Goal: Task Accomplishment & Management: Complete application form

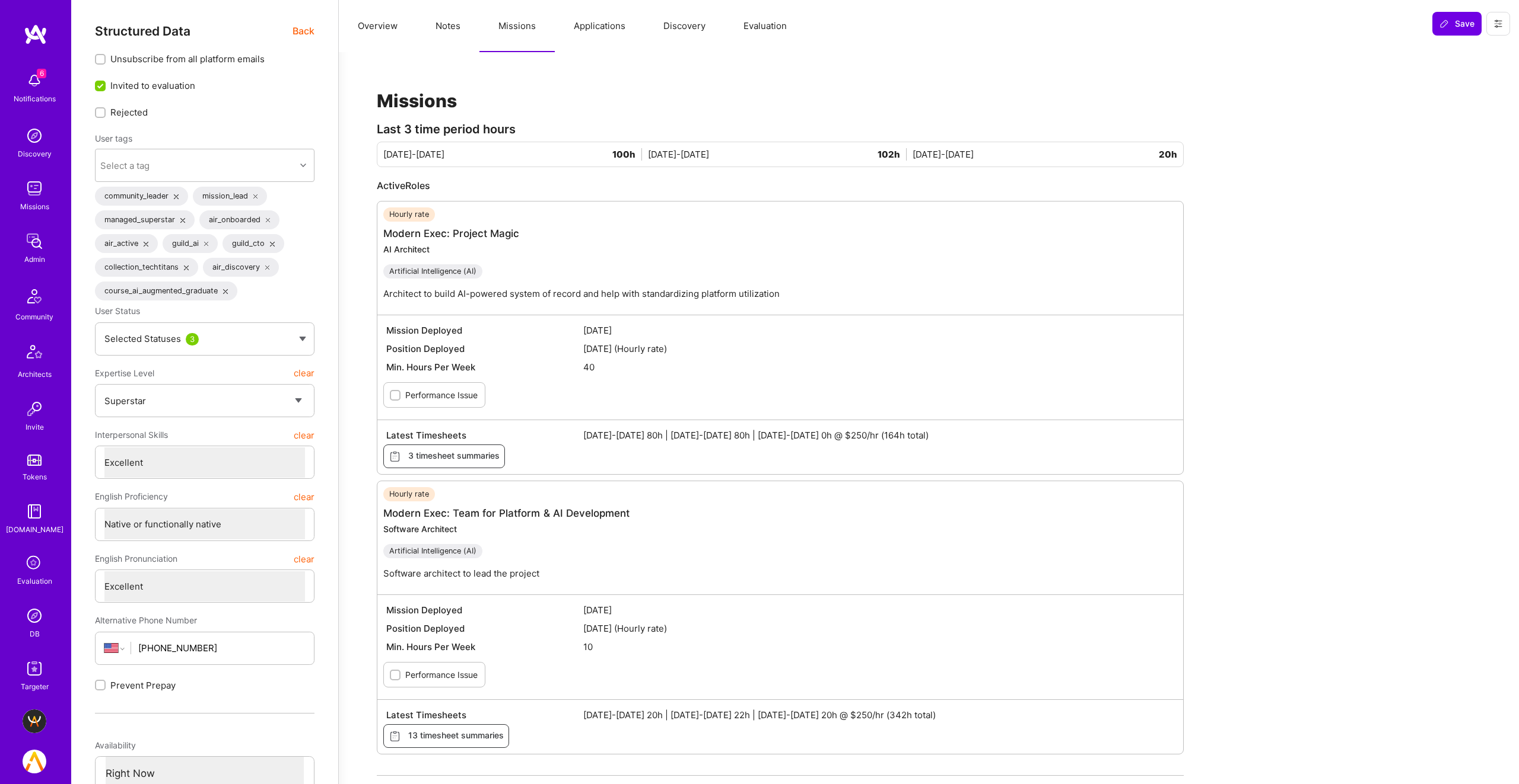
select select "7"
select select "US"
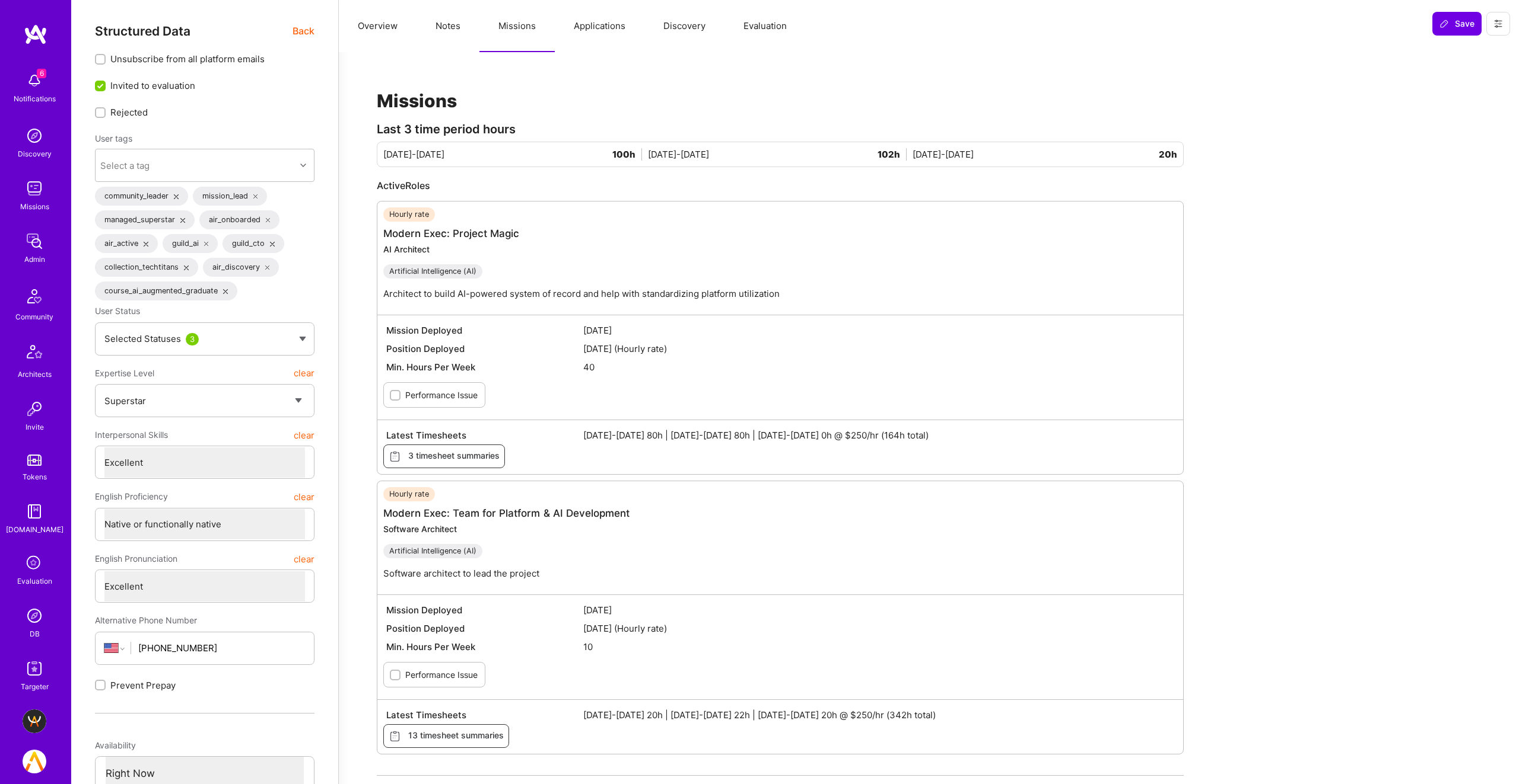
select select "Right Now"
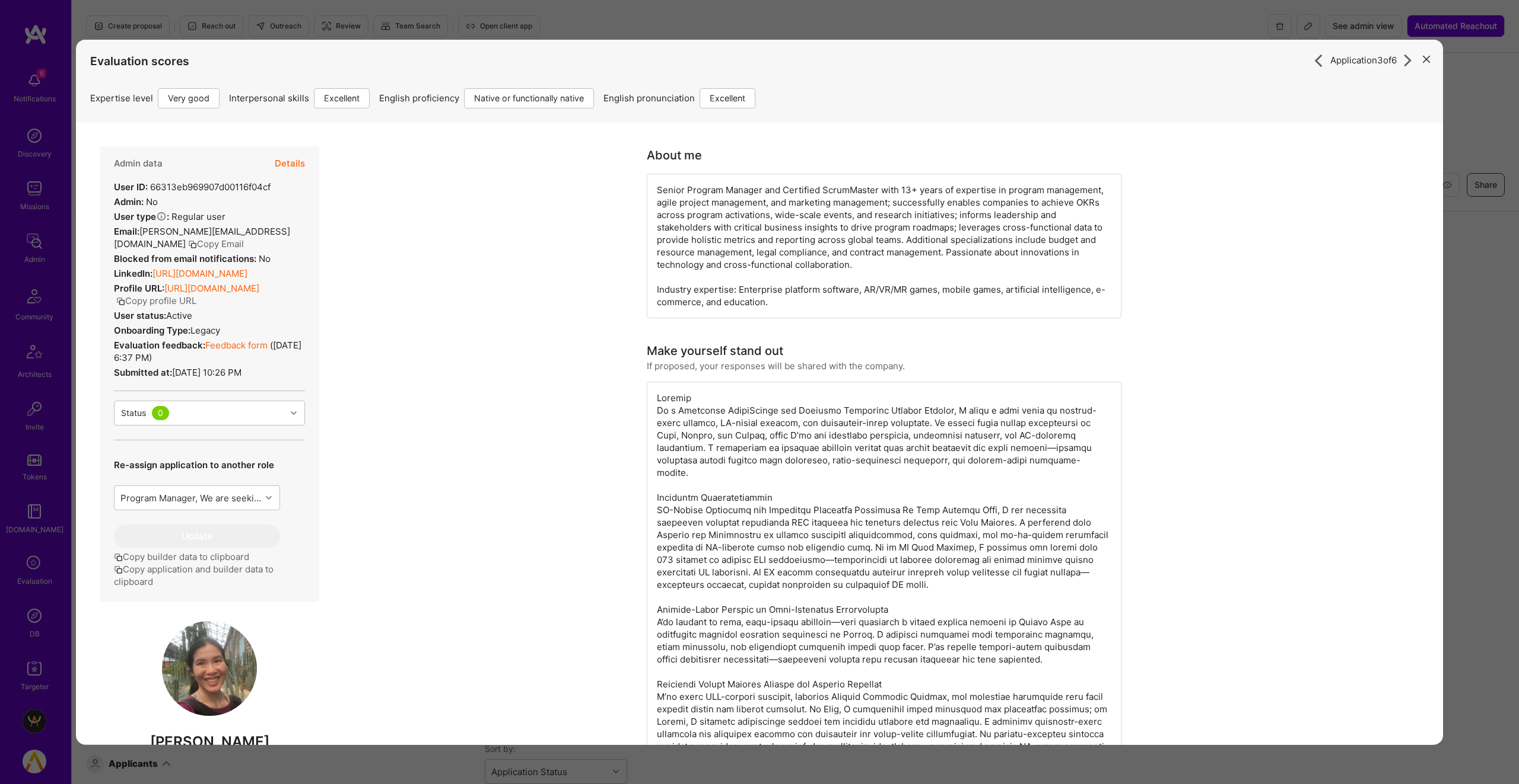
click at [1428, 59] on icon "modal" at bounding box center [1426, 59] width 7 height 7
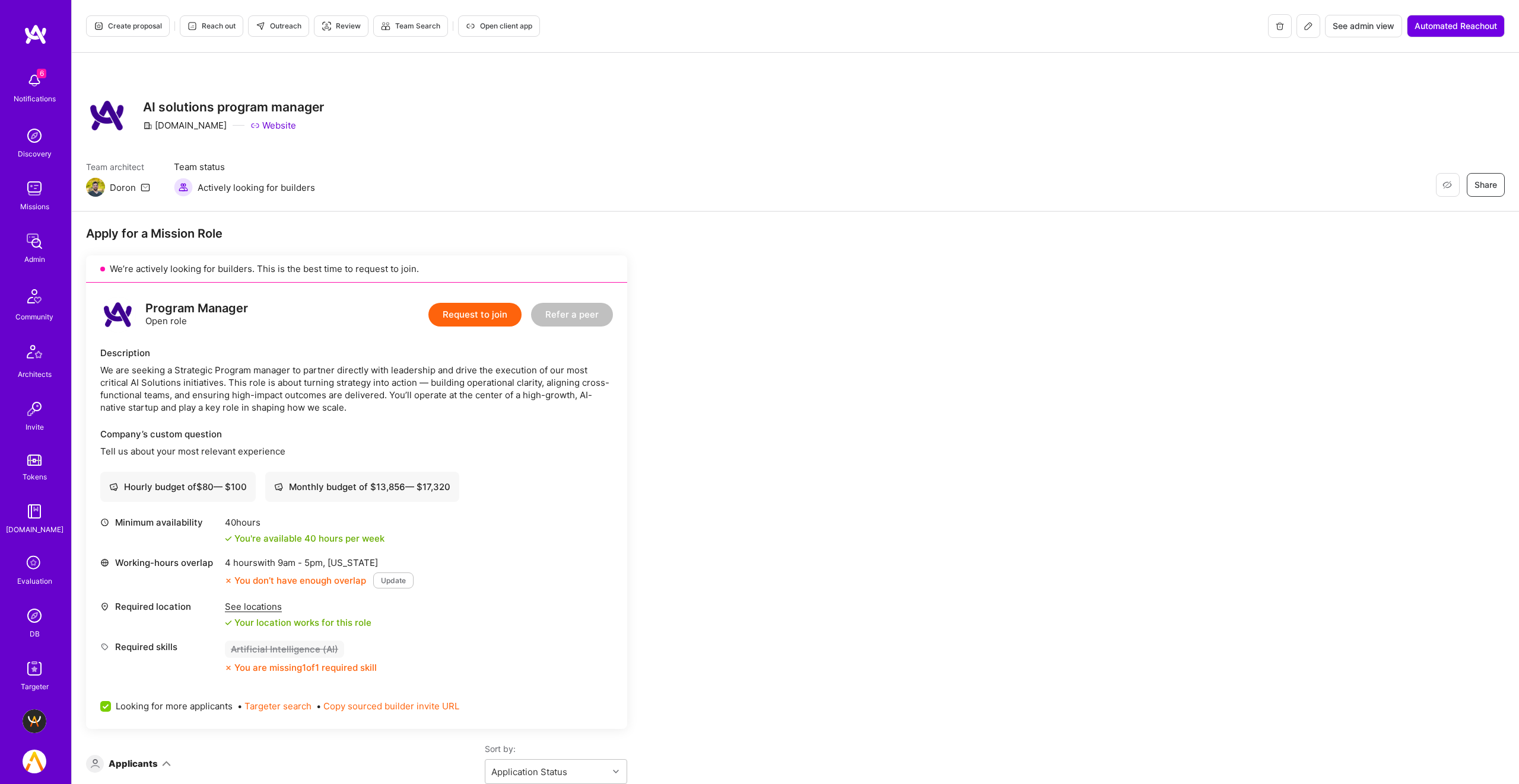
click at [40, 412] on img at bounding box center [34, 409] width 24 height 24
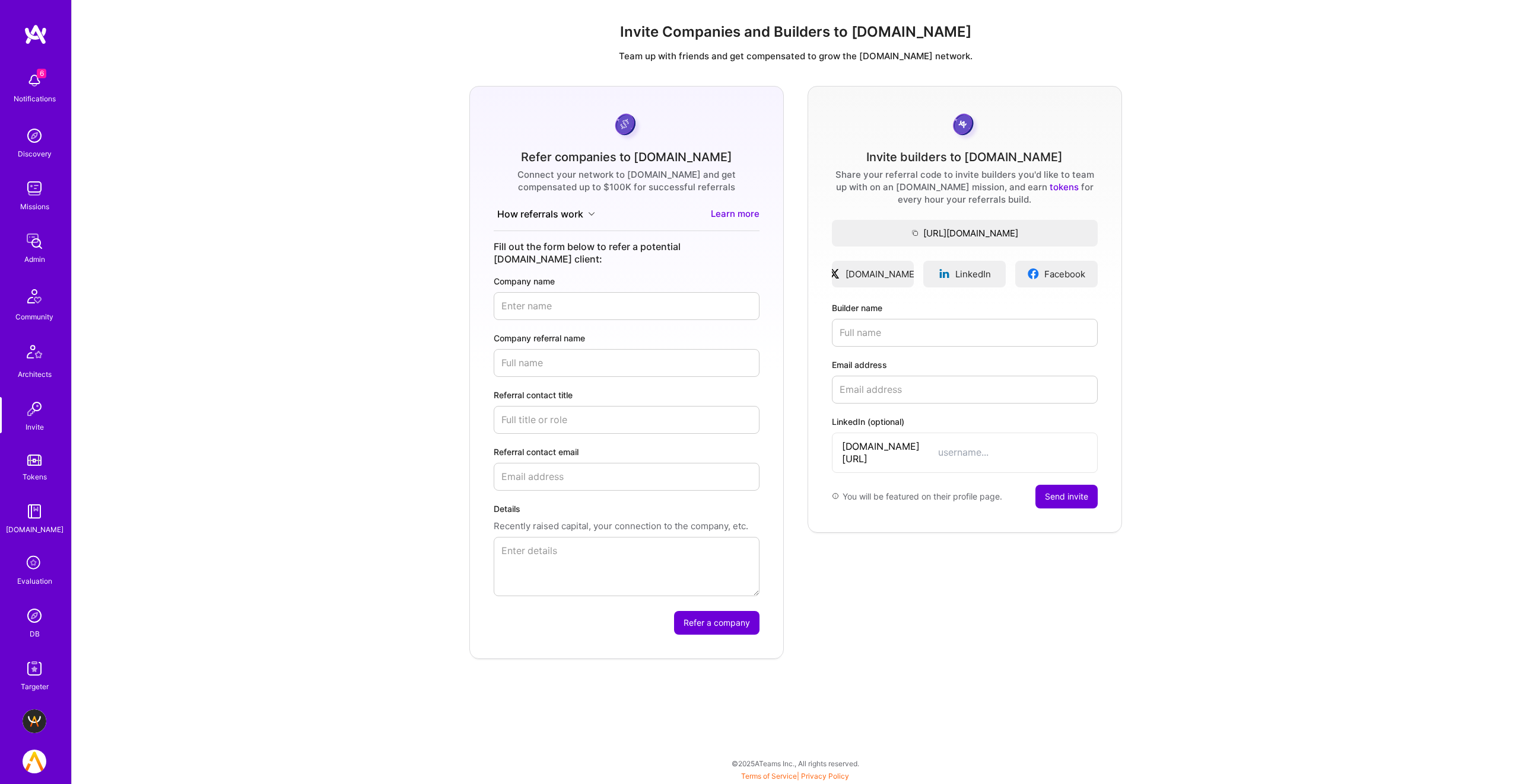
click at [31, 619] on img at bounding box center [34, 615] width 24 height 24
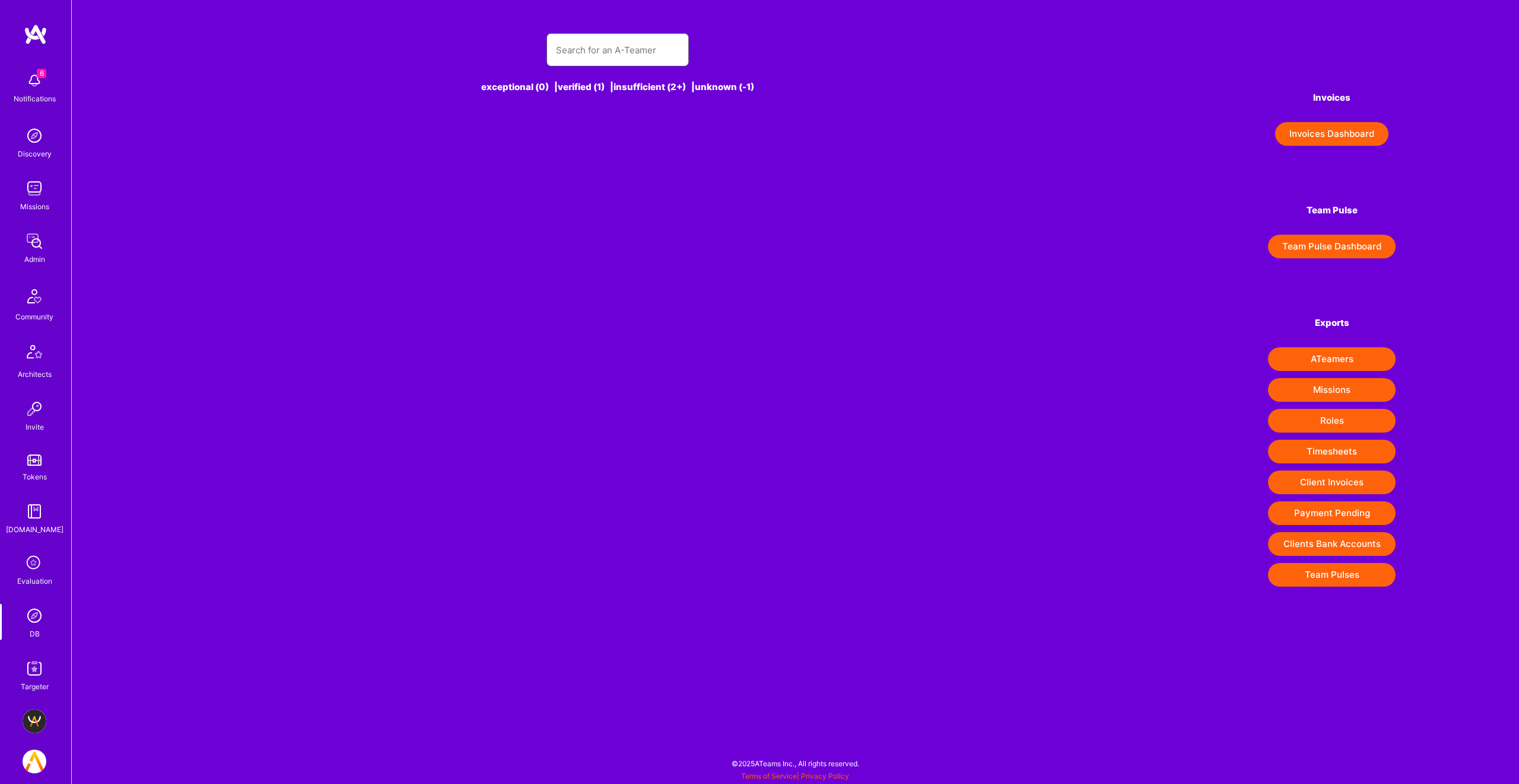
click at [557, 38] on input "text" at bounding box center [618, 50] width 123 height 30
click at [585, 50] on input "[PERSON_NAME][EMAIL_ADDRESS][DOMAIN_NAME]" at bounding box center [618, 50] width 123 height 30
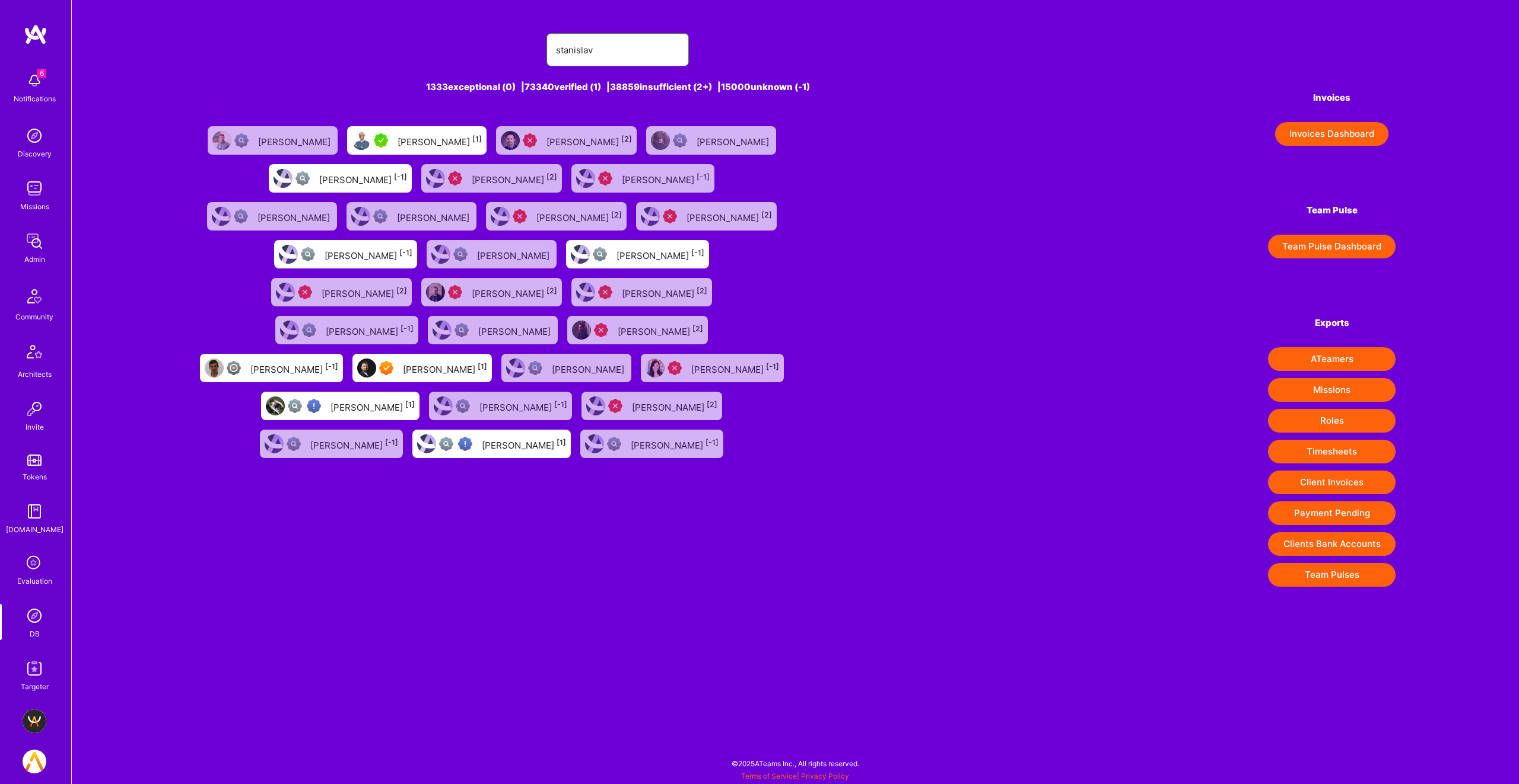
paste input "Verhovih"
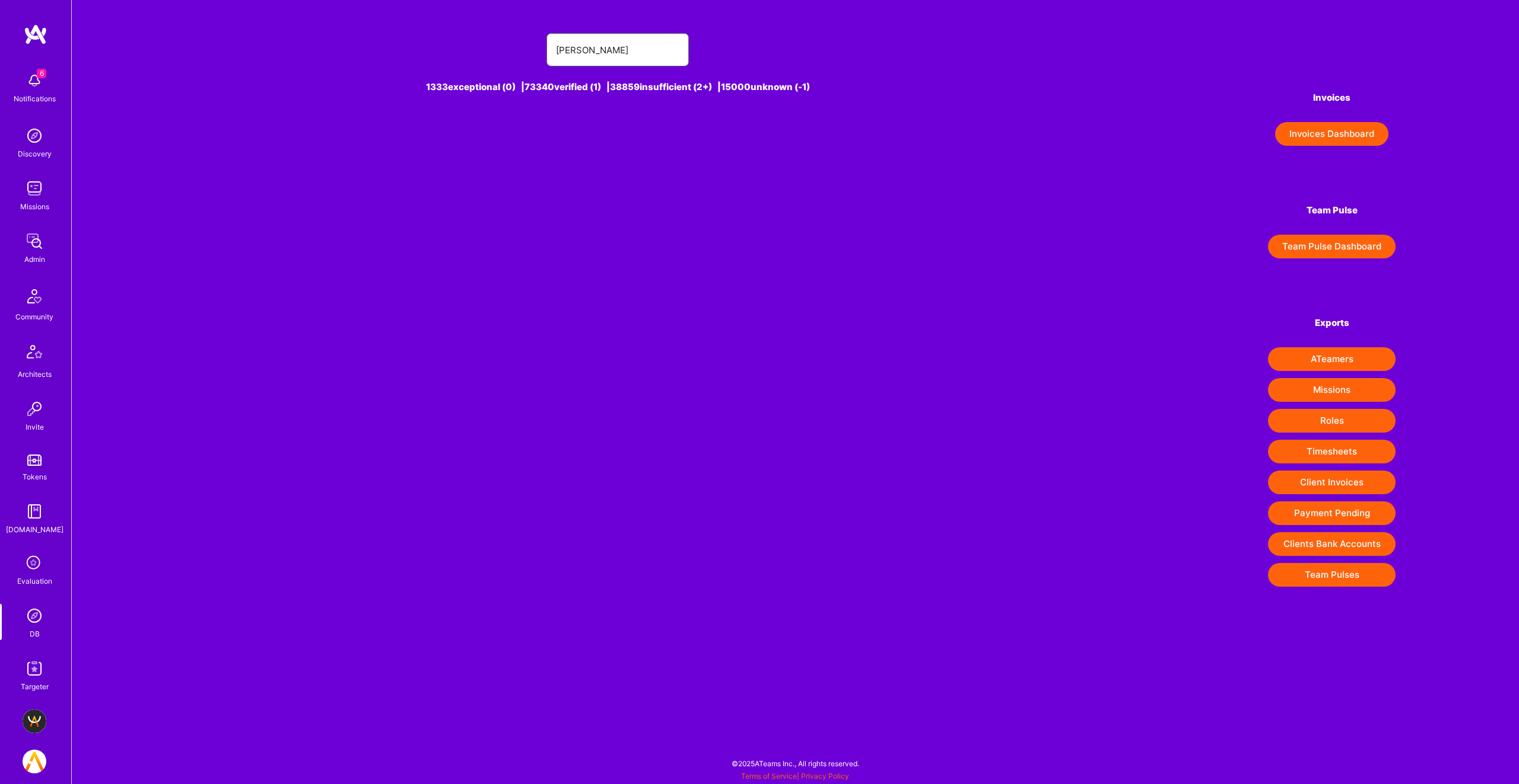
click at [625, 59] on input "[PERSON_NAME]" at bounding box center [618, 50] width 123 height 30
type input "[PERSON_NAME]"
click at [29, 416] on img at bounding box center [34, 409] width 24 height 24
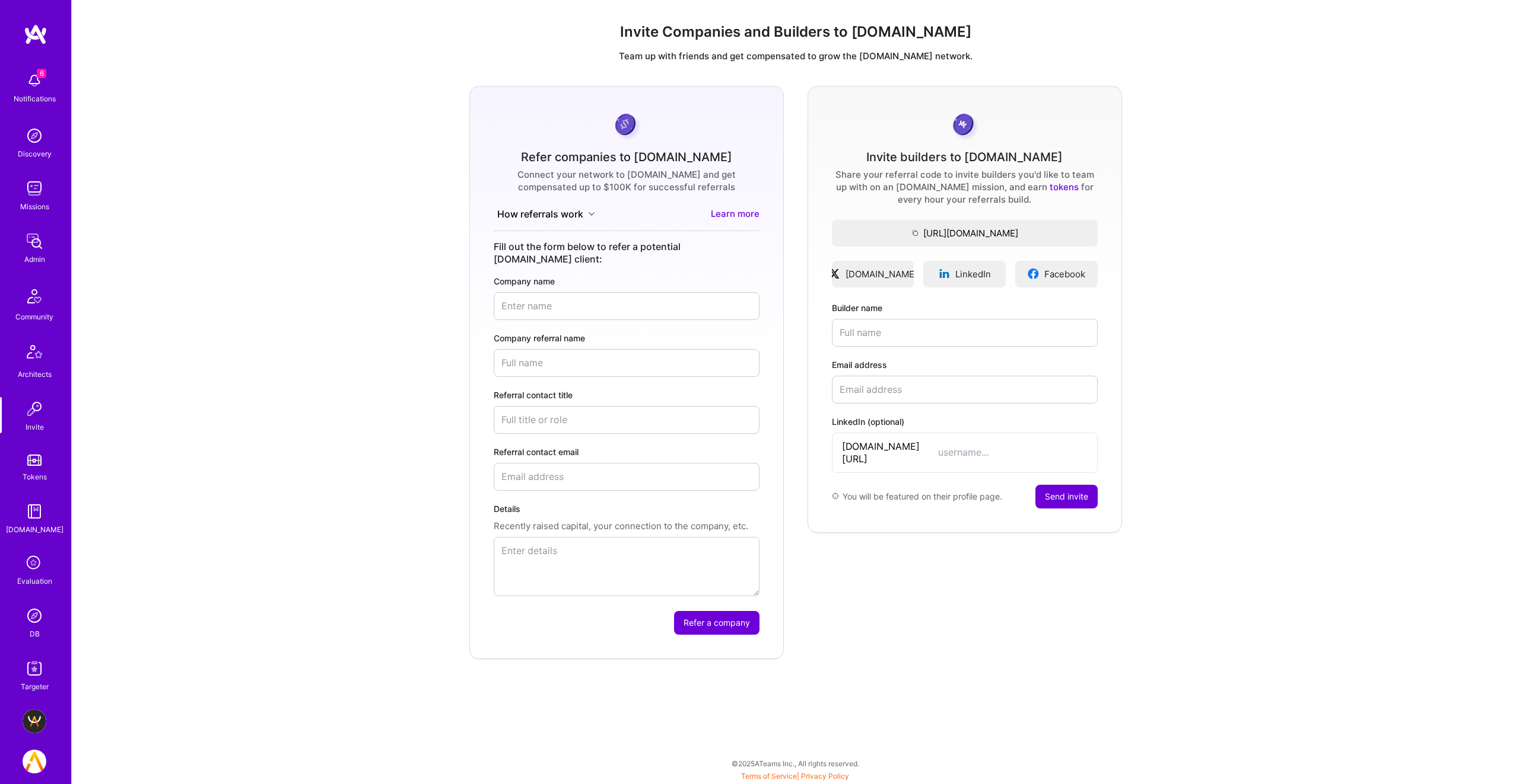
click at [571, 293] on input "Company name" at bounding box center [627, 306] width 266 height 28
click at [909, 342] on input "Builder name" at bounding box center [965, 333] width 266 height 28
click at [910, 338] on input "Builder name" at bounding box center [965, 333] width 266 height 28
click at [882, 383] on input "Email address" at bounding box center [965, 389] width 266 height 28
type input "[PERSON_NAME][EMAIL_ADDRESS][DOMAIN_NAME]"
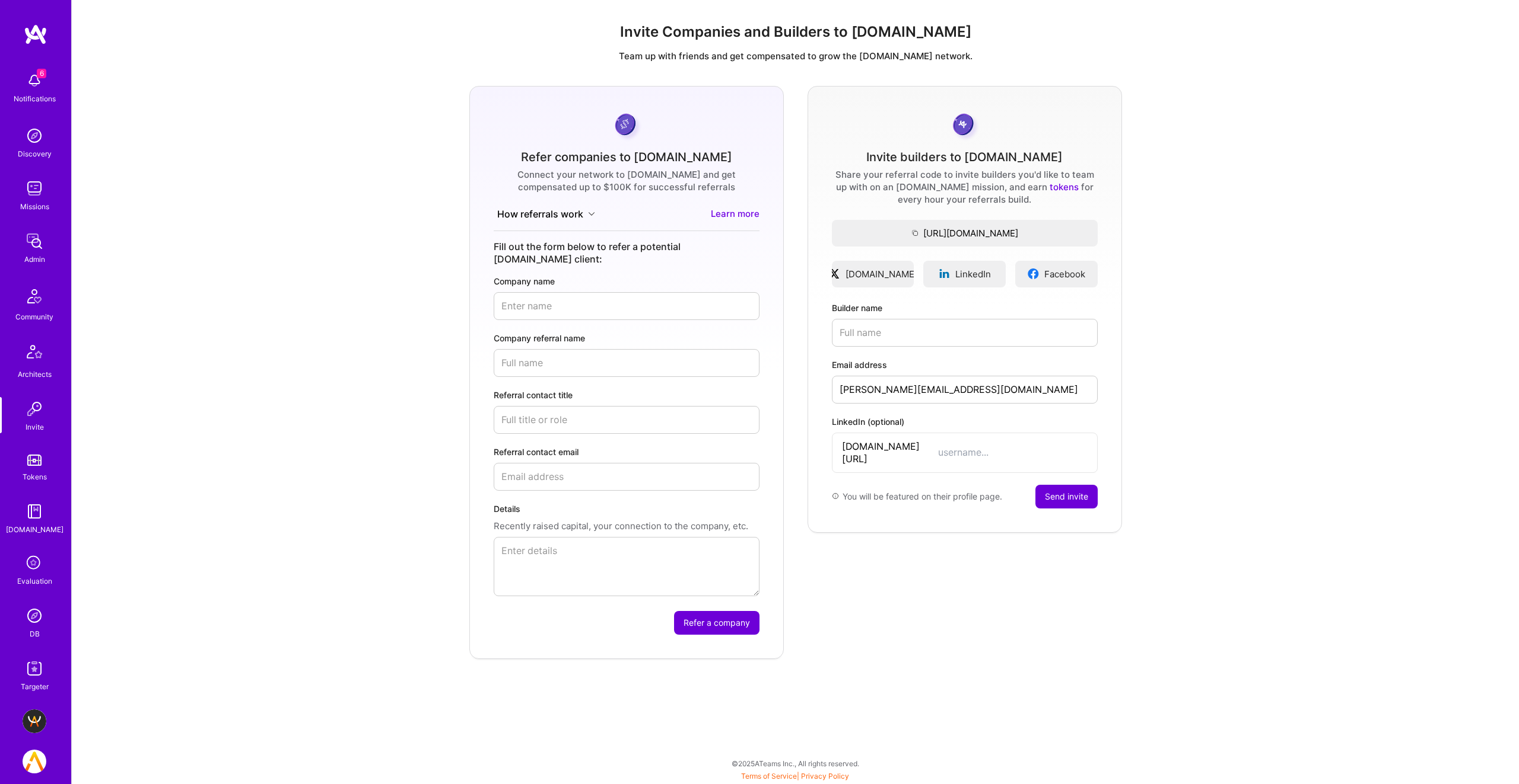
click at [950, 328] on input "Builder name" at bounding box center [965, 333] width 266 height 28
paste input "[PERSON_NAME]"
type input "[PERSON_NAME]"
click at [1071, 485] on button "Send invite" at bounding box center [1067, 497] width 62 height 24
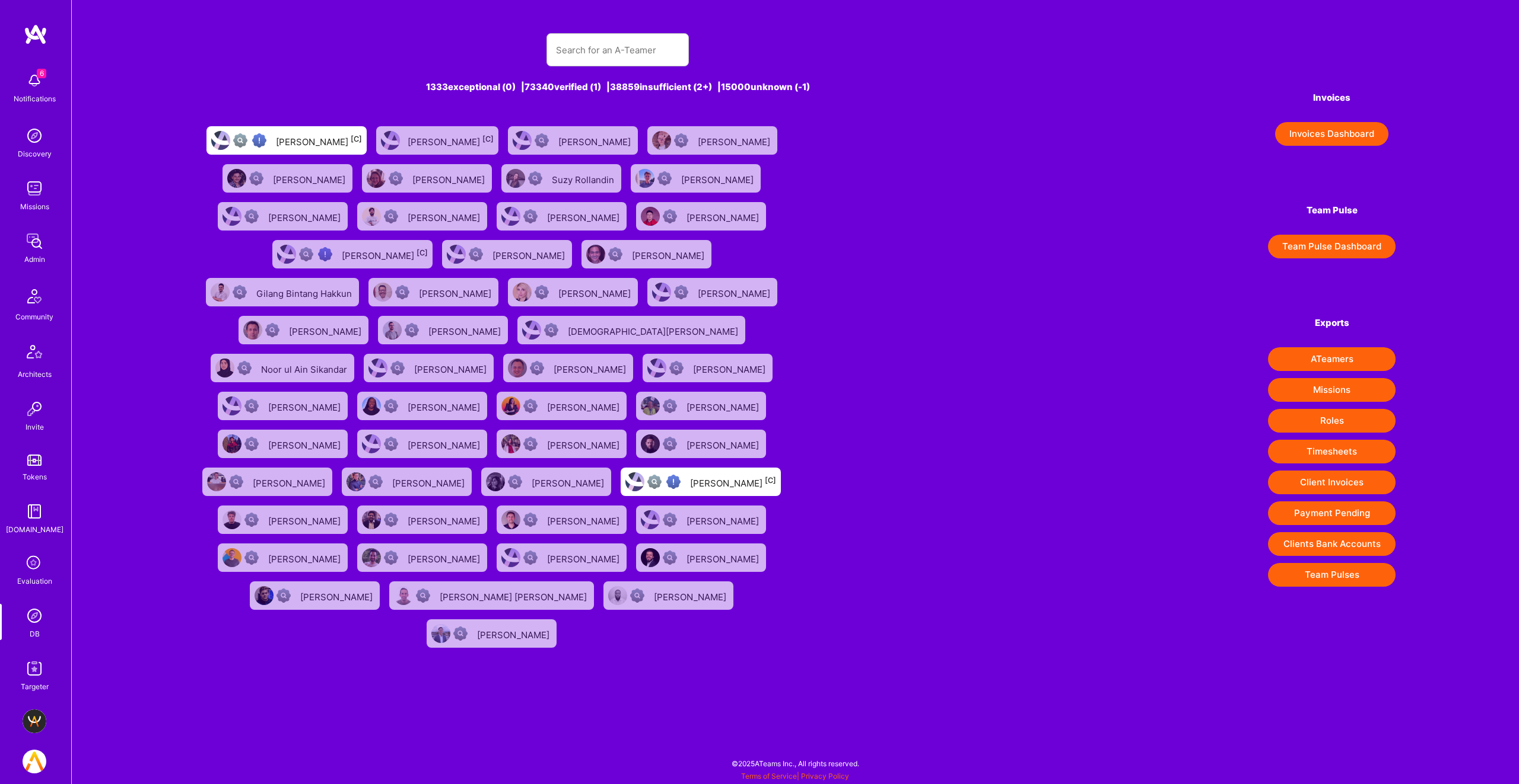
click at [37, 144] on img at bounding box center [34, 136] width 24 height 24
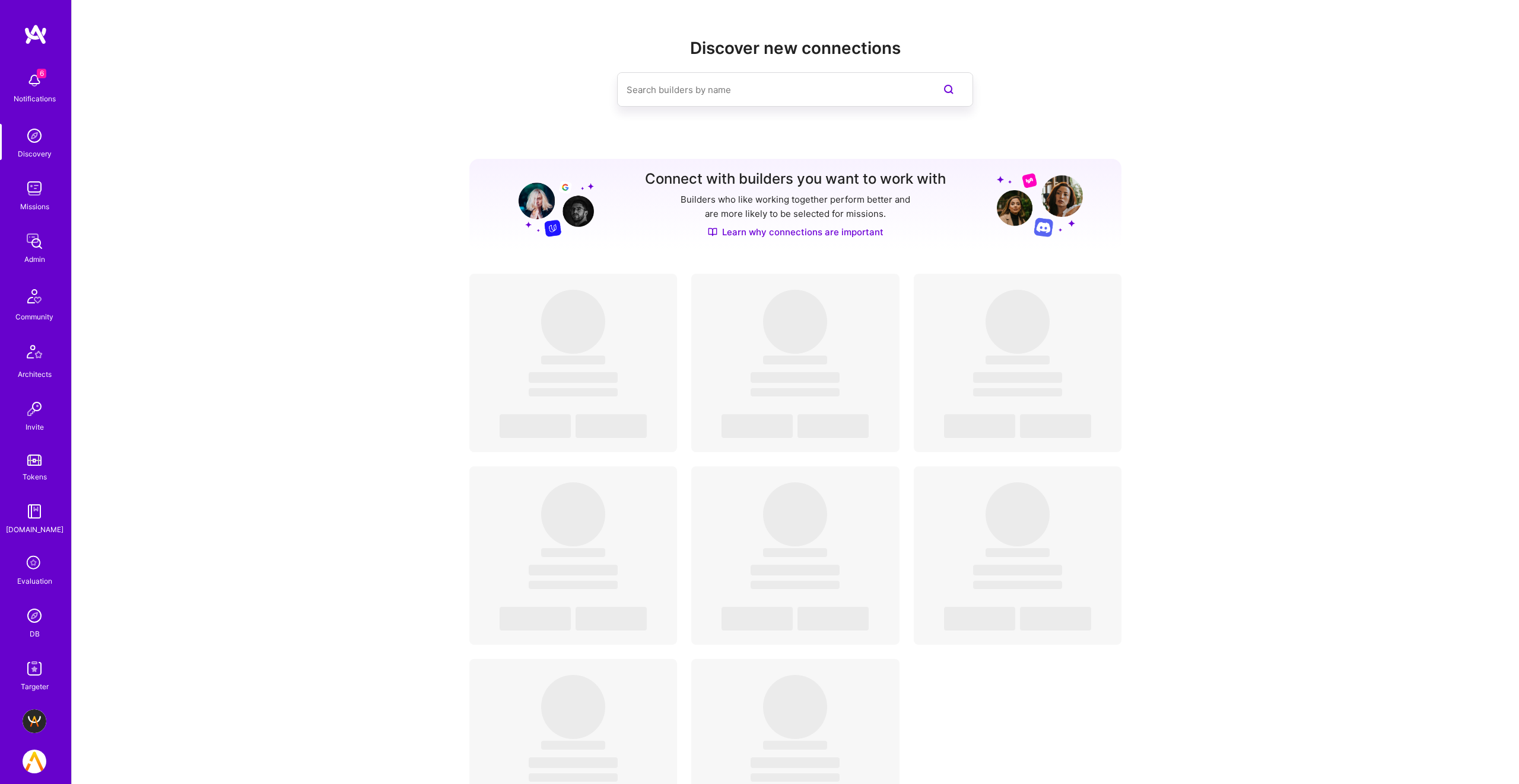
click at [49, 201] on link "Missions" at bounding box center [34, 194] width 73 height 37
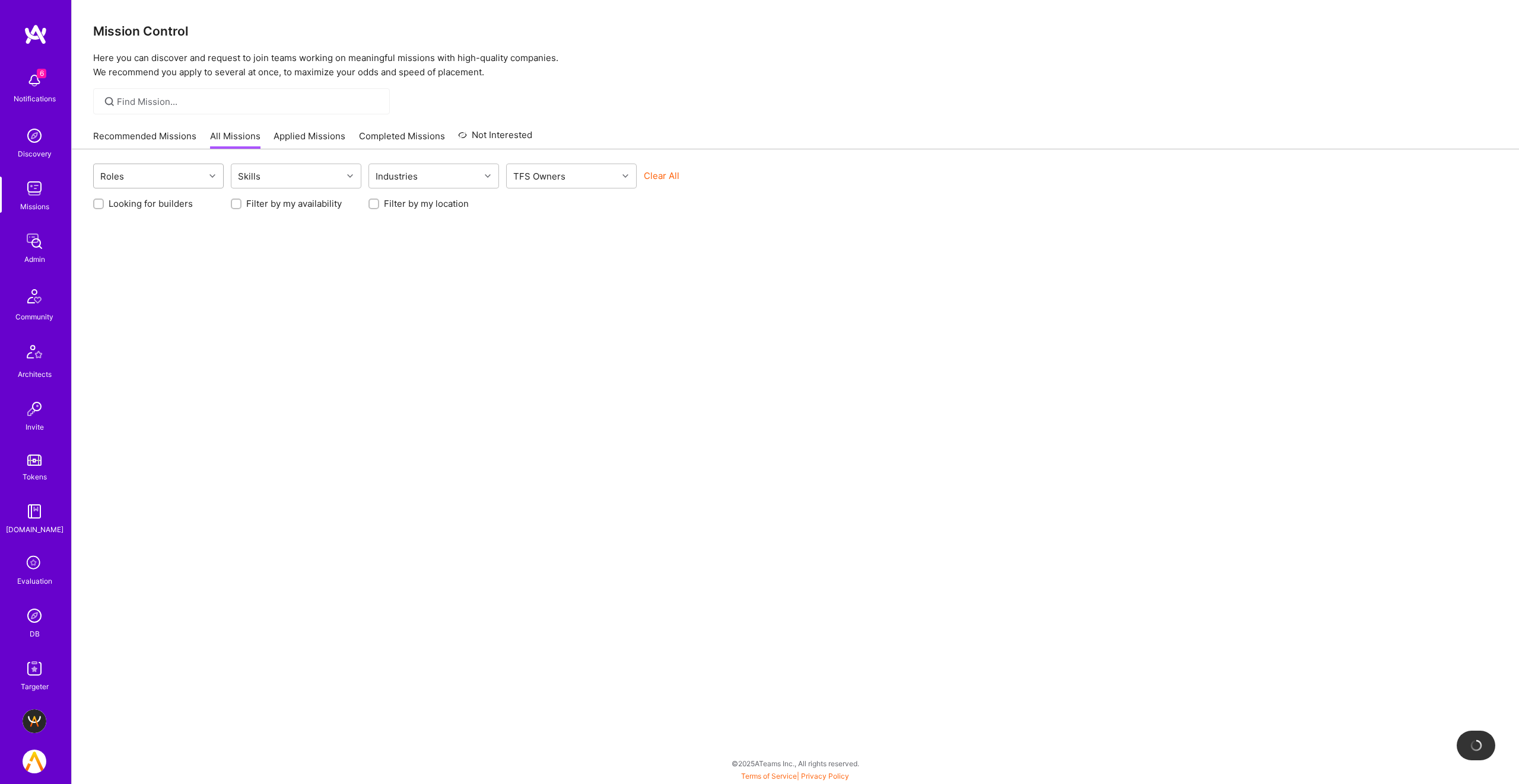
click at [162, 181] on div "Roles" at bounding box center [149, 176] width 111 height 24
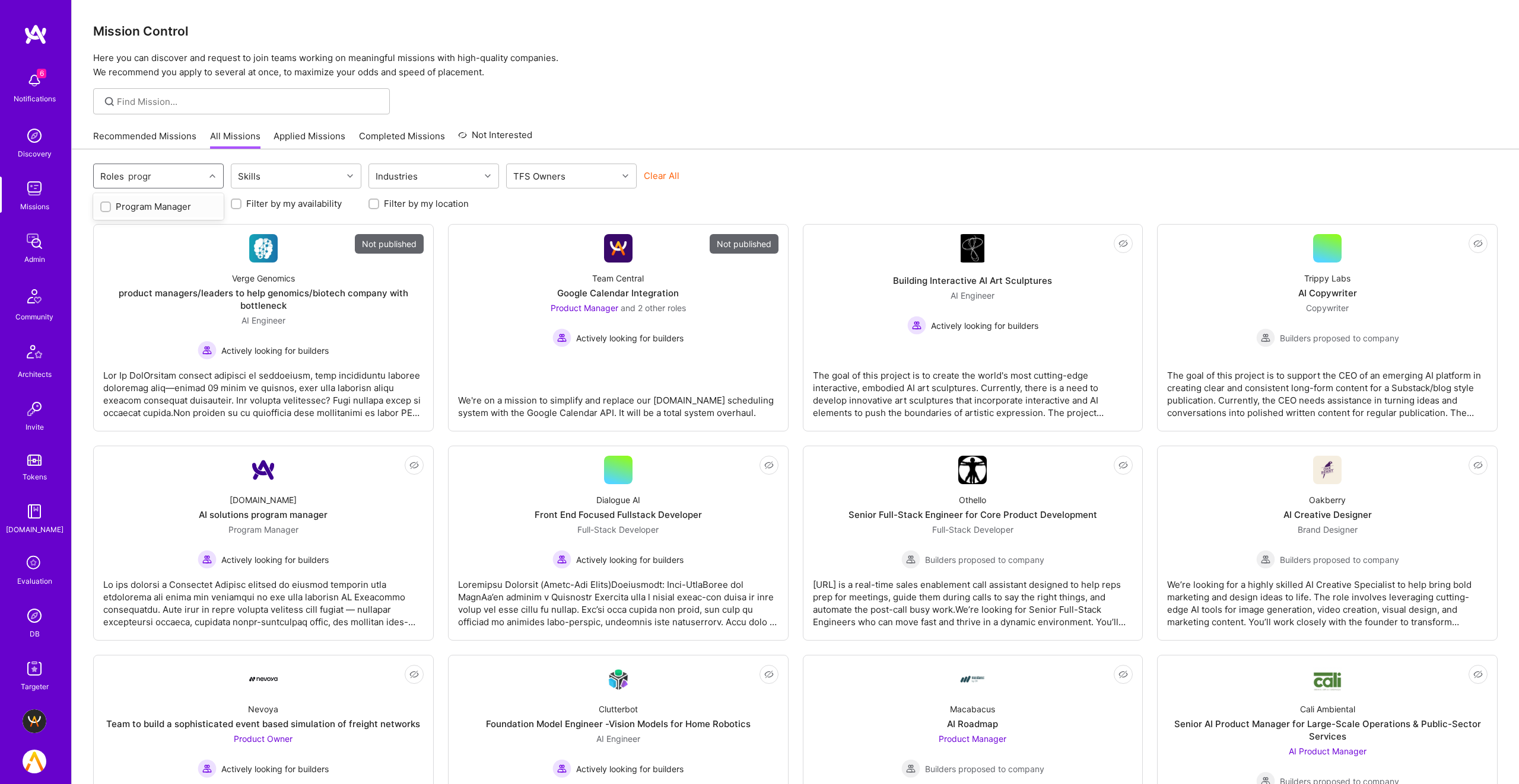
type input "progra"
click at [125, 202] on div "Program Manager" at bounding box center [158, 207] width 116 height 12
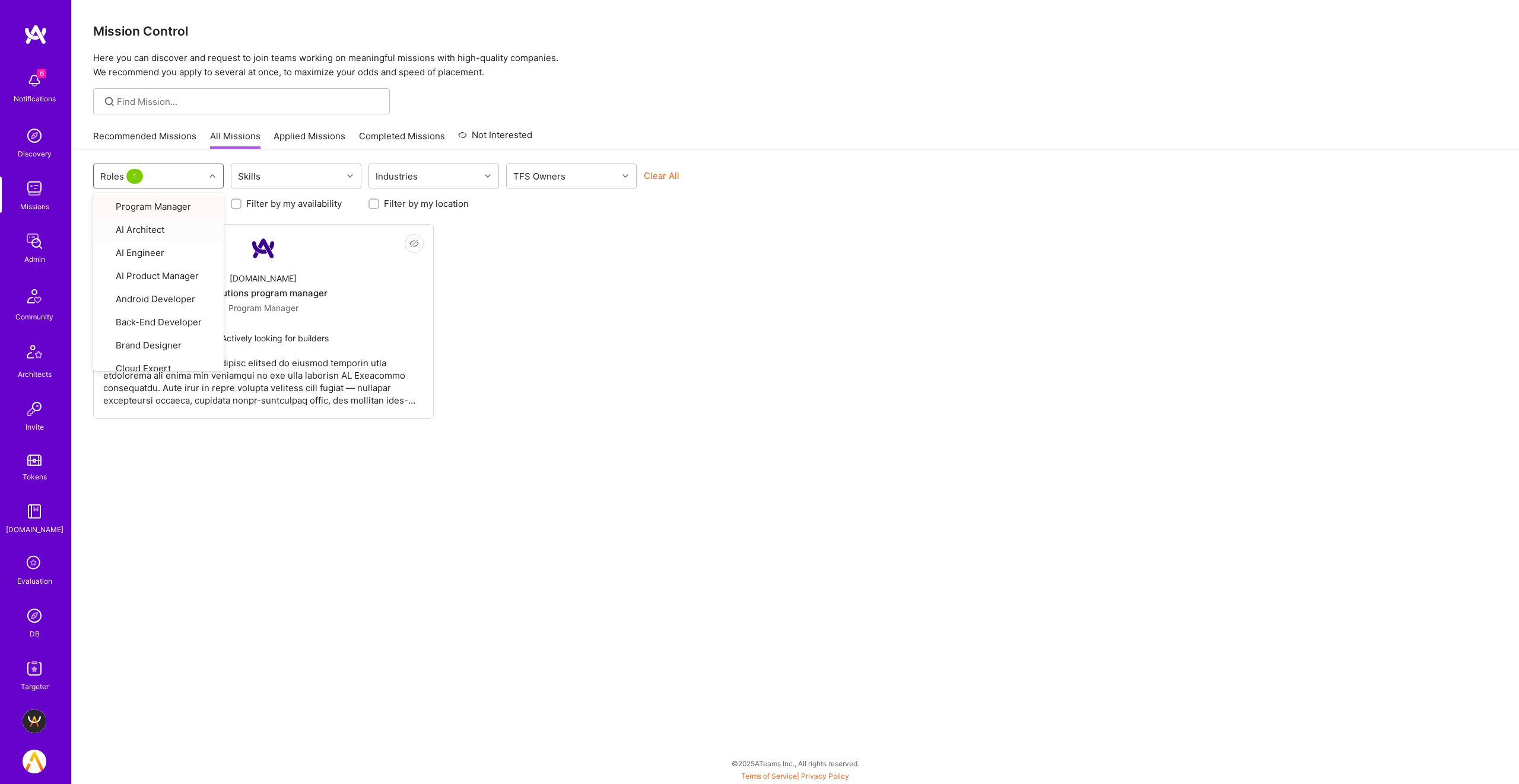
click at [562, 381] on div "Not Interested [DOMAIN_NAME] AI solutions program manager Program Manager Activ…" at bounding box center [794, 321] width 1404 height 195
click at [179, 284] on div "[DOMAIN_NAME] AI solutions program manager Program Manager Actively looking for…" at bounding box center [263, 304] width 320 height 85
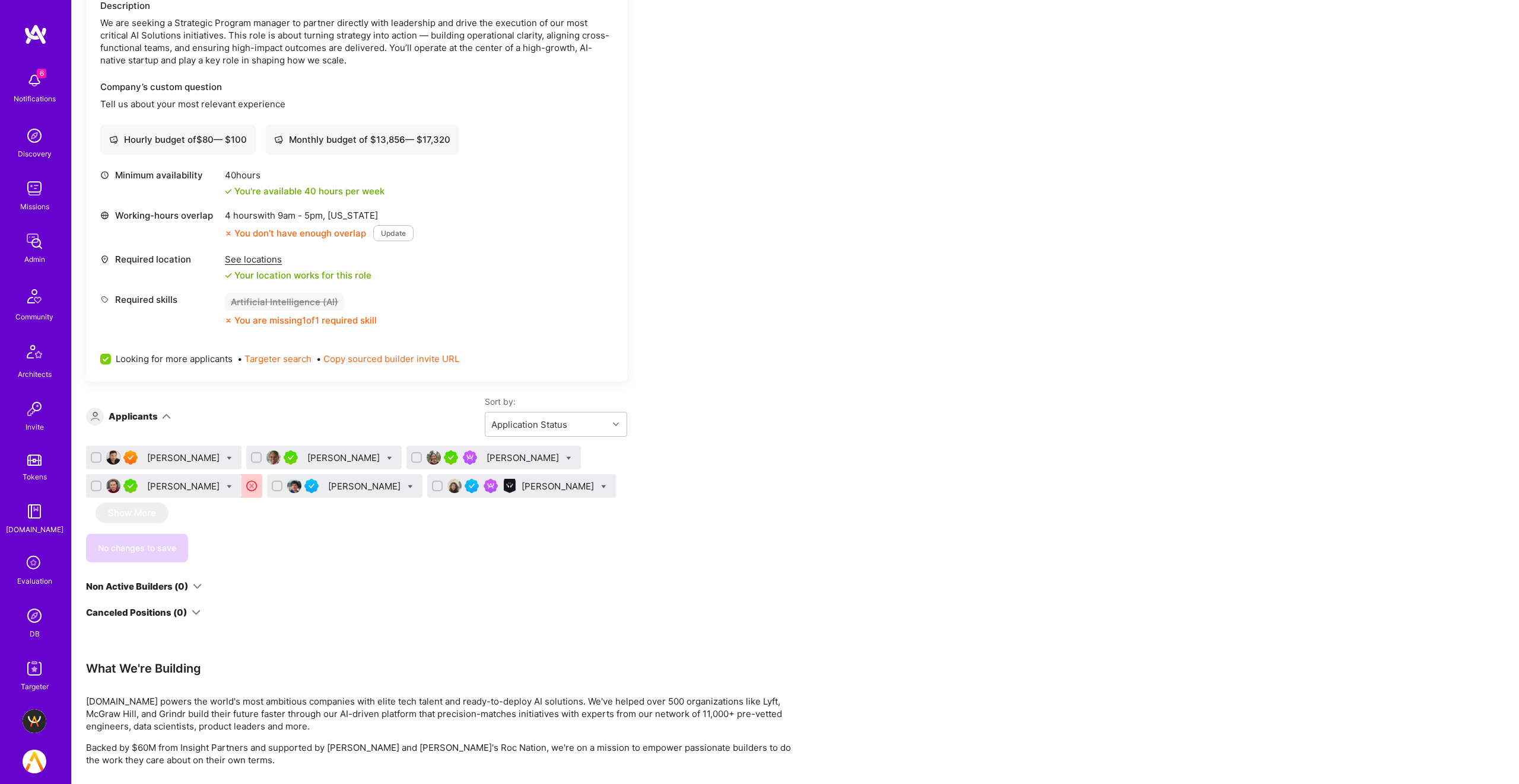
scroll to position [349, 0]
click at [195, 453] on div "[PERSON_NAME]" at bounding box center [185, 457] width 75 height 12
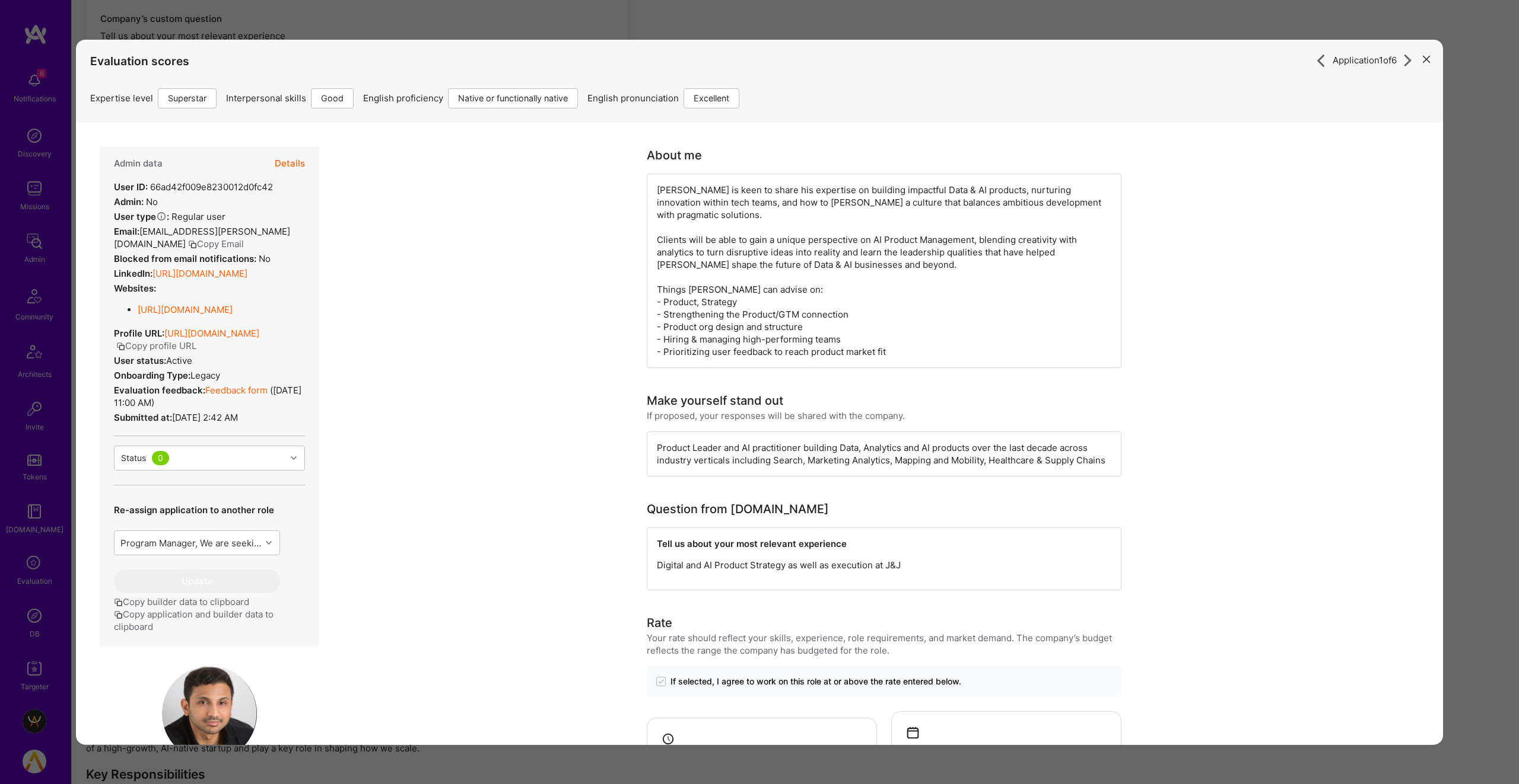
click at [291, 154] on button "Details" at bounding box center [290, 163] width 30 height 35
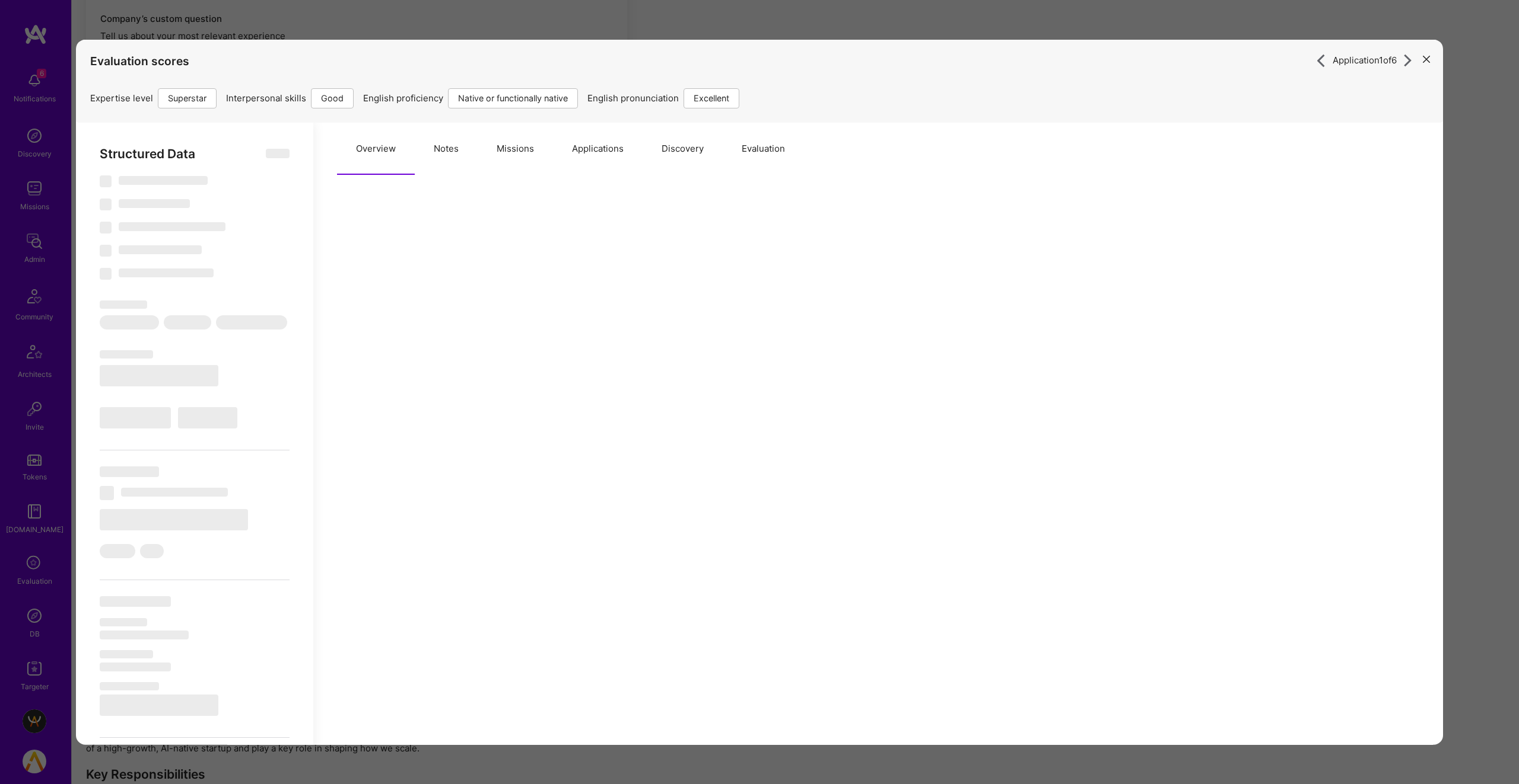
click at [497, 145] on button "Missions" at bounding box center [515, 148] width 75 height 52
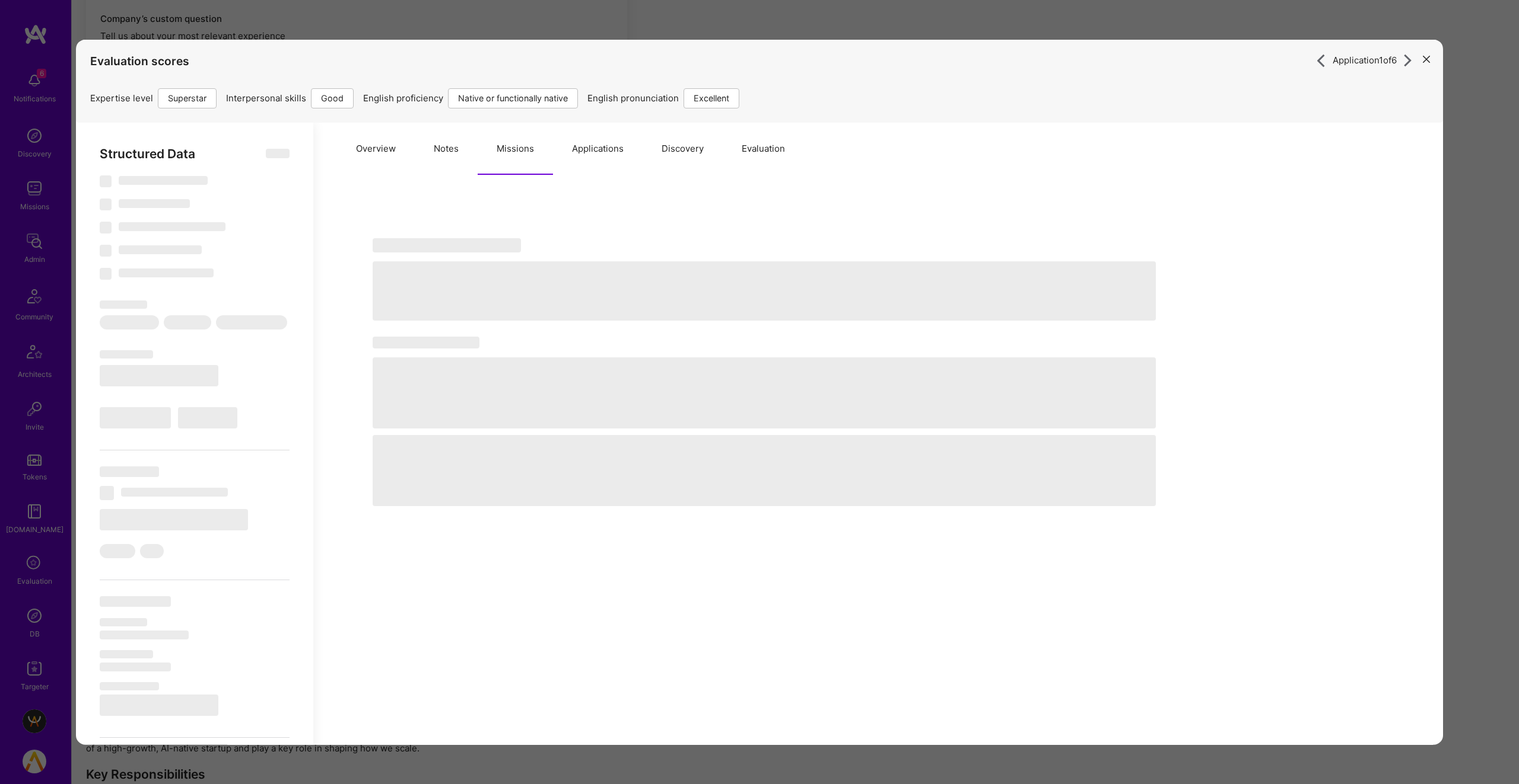
select select "Right Now"
select select "7"
select select "4"
select select "7"
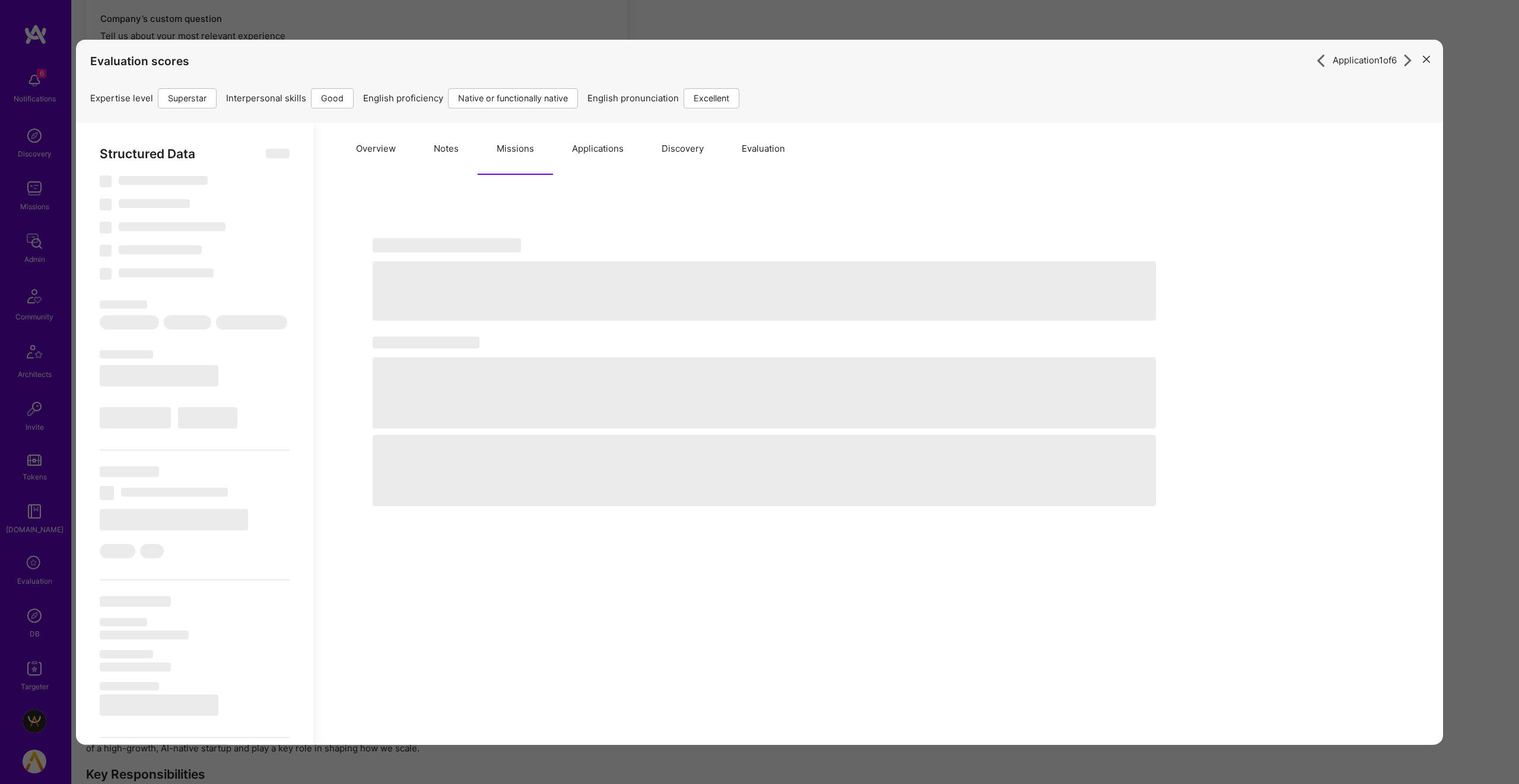
select select "US"
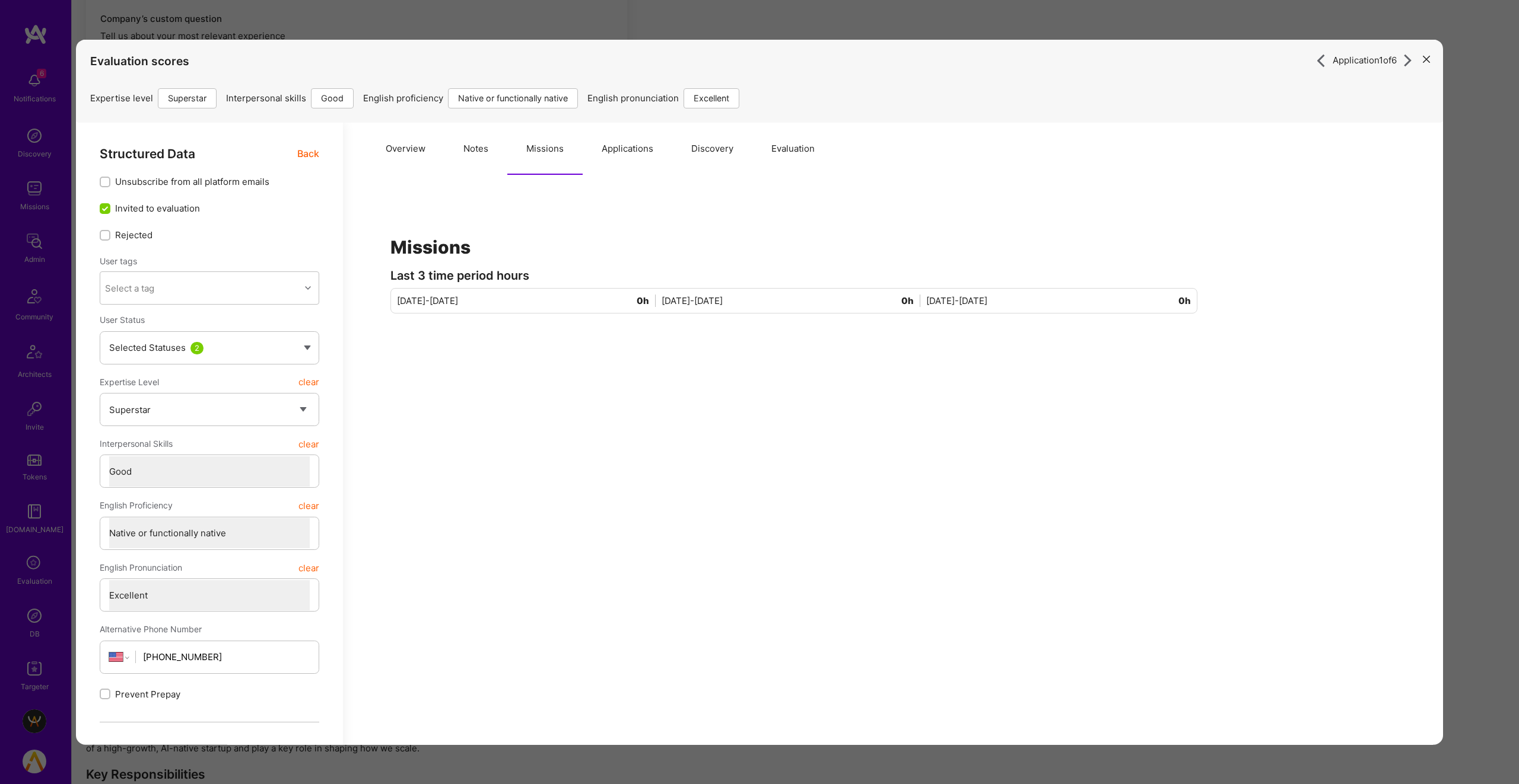
click at [401, 146] on button "Overview" at bounding box center [405, 148] width 78 height 52
click at [309, 153] on span "Back" at bounding box center [308, 153] width 22 height 15
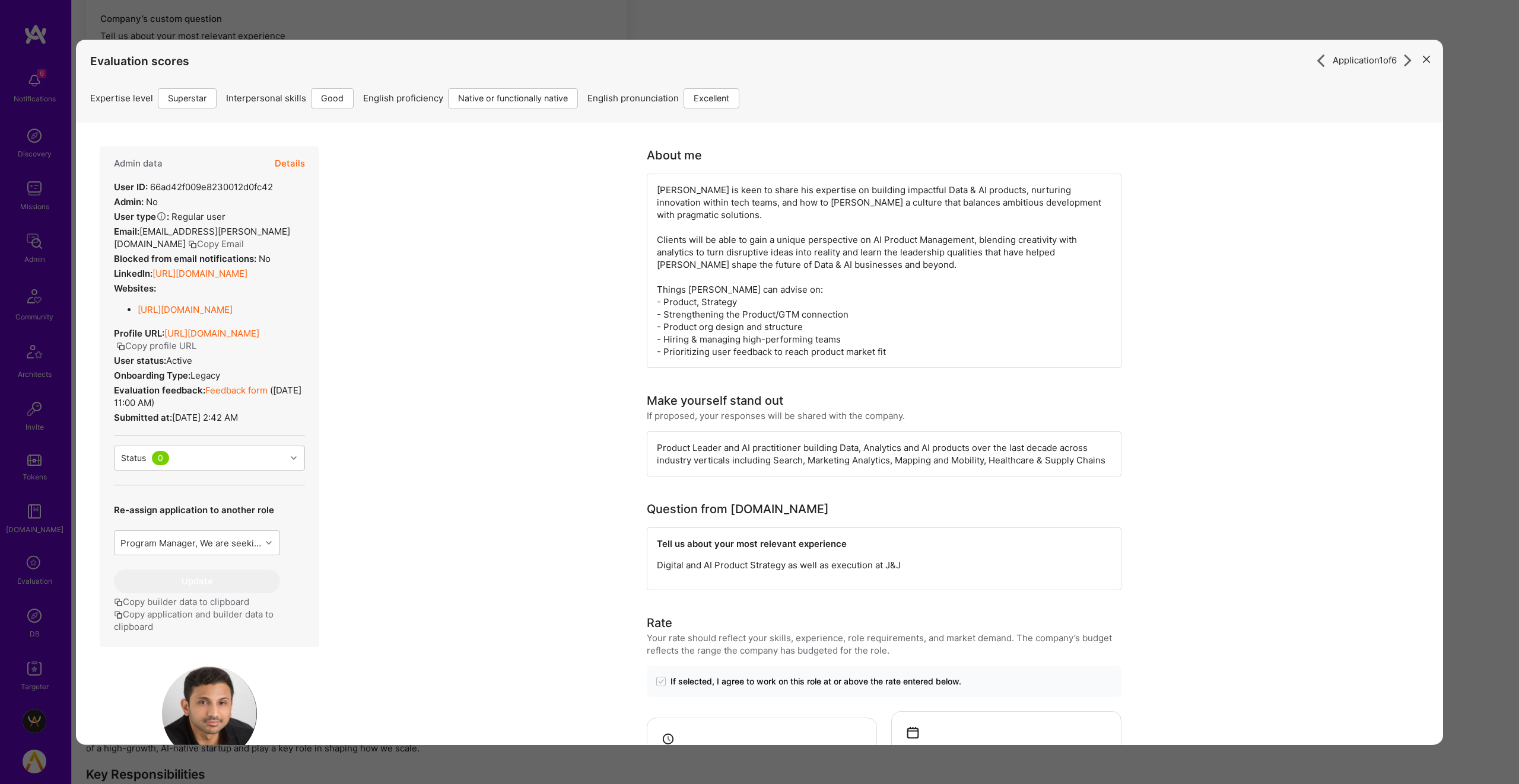
click at [171, 278] on link "[URL][DOMAIN_NAME]" at bounding box center [200, 273] width 95 height 12
click at [357, 32] on div "Application 1 of 6 Evaluation scores Expertise level Superstar Interpersonal sk…" at bounding box center [760, 392] width 1519 height 784
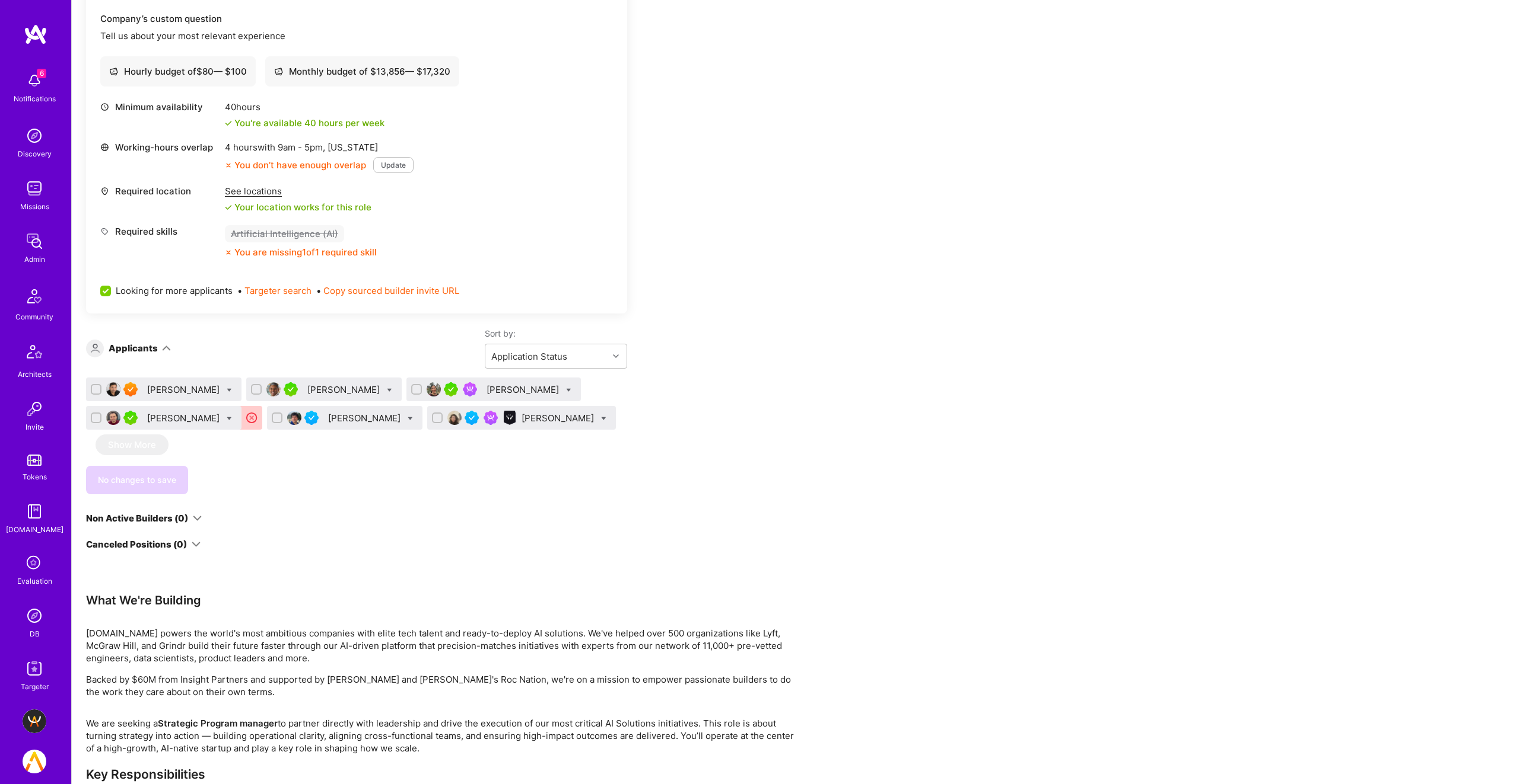
click at [530, 413] on div "[PERSON_NAME]" at bounding box center [559, 418] width 75 height 12
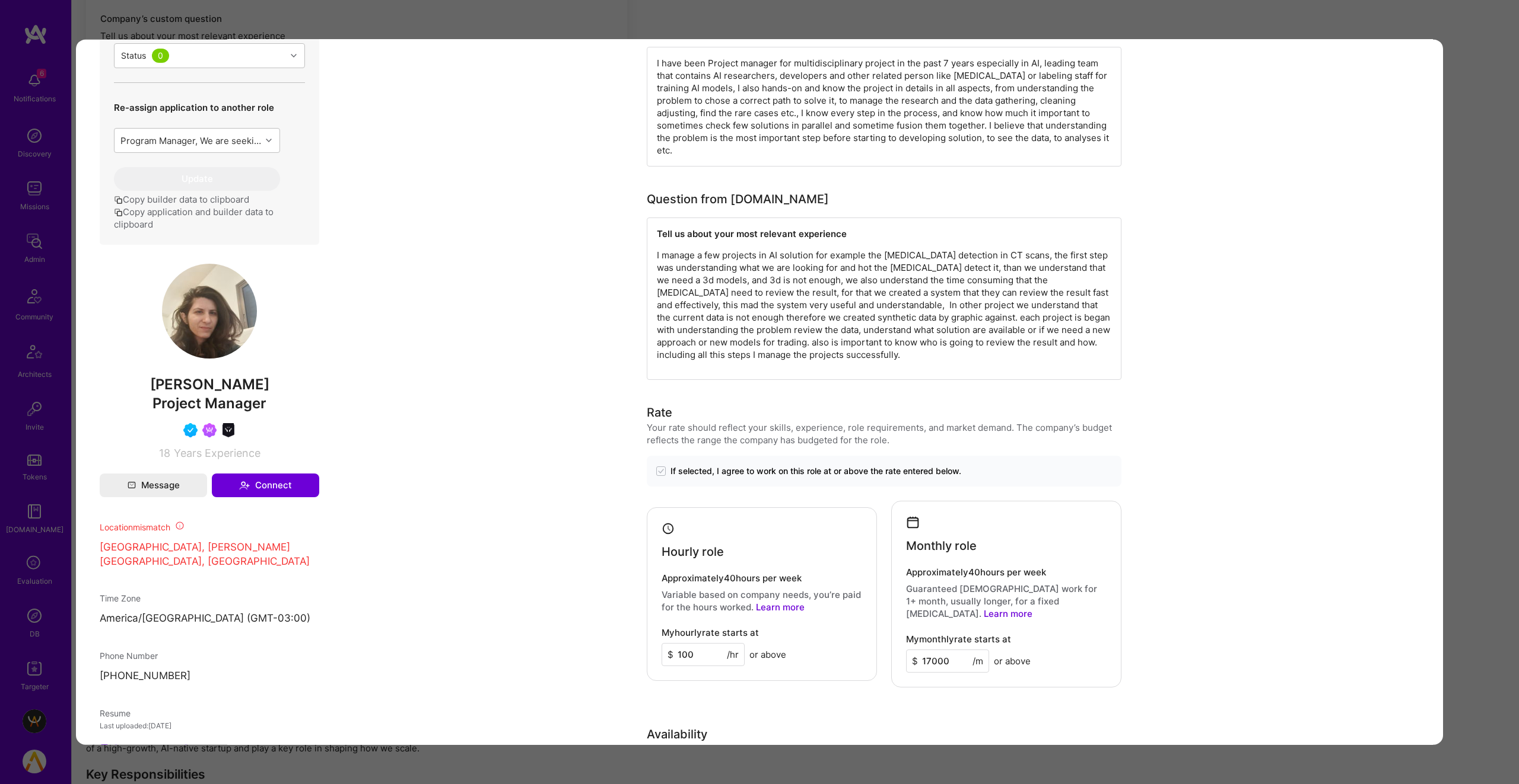
scroll to position [469, 0]
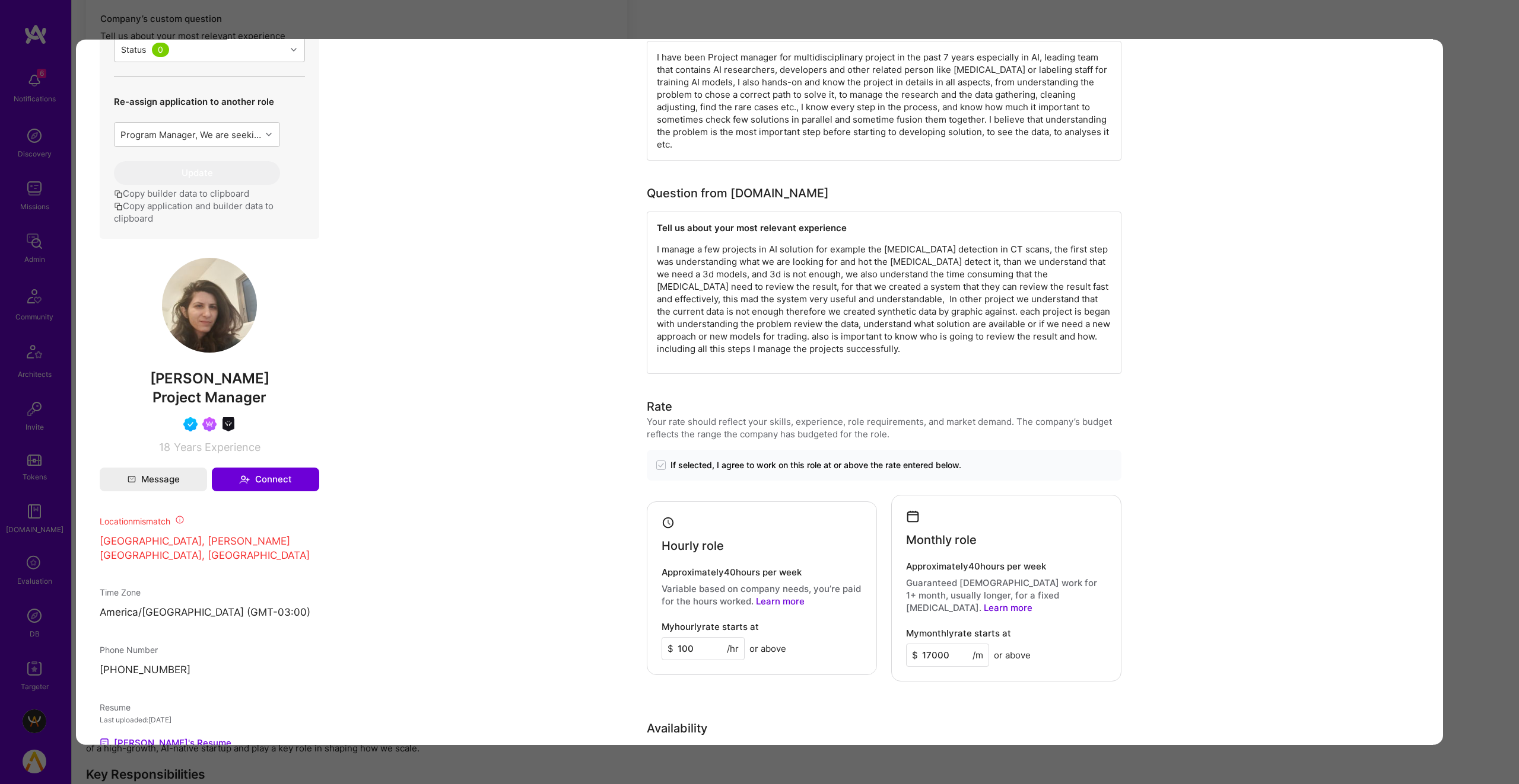
click at [165, 550] on p "[GEOGRAPHIC_DATA], [PERSON_NAME][GEOGRAPHIC_DATA], [GEOGRAPHIC_DATA]" at bounding box center [210, 549] width 220 height 29
click at [166, 550] on p "[GEOGRAPHIC_DATA], [PERSON_NAME][GEOGRAPHIC_DATA], [GEOGRAPHIC_DATA]" at bounding box center [210, 549] width 220 height 29
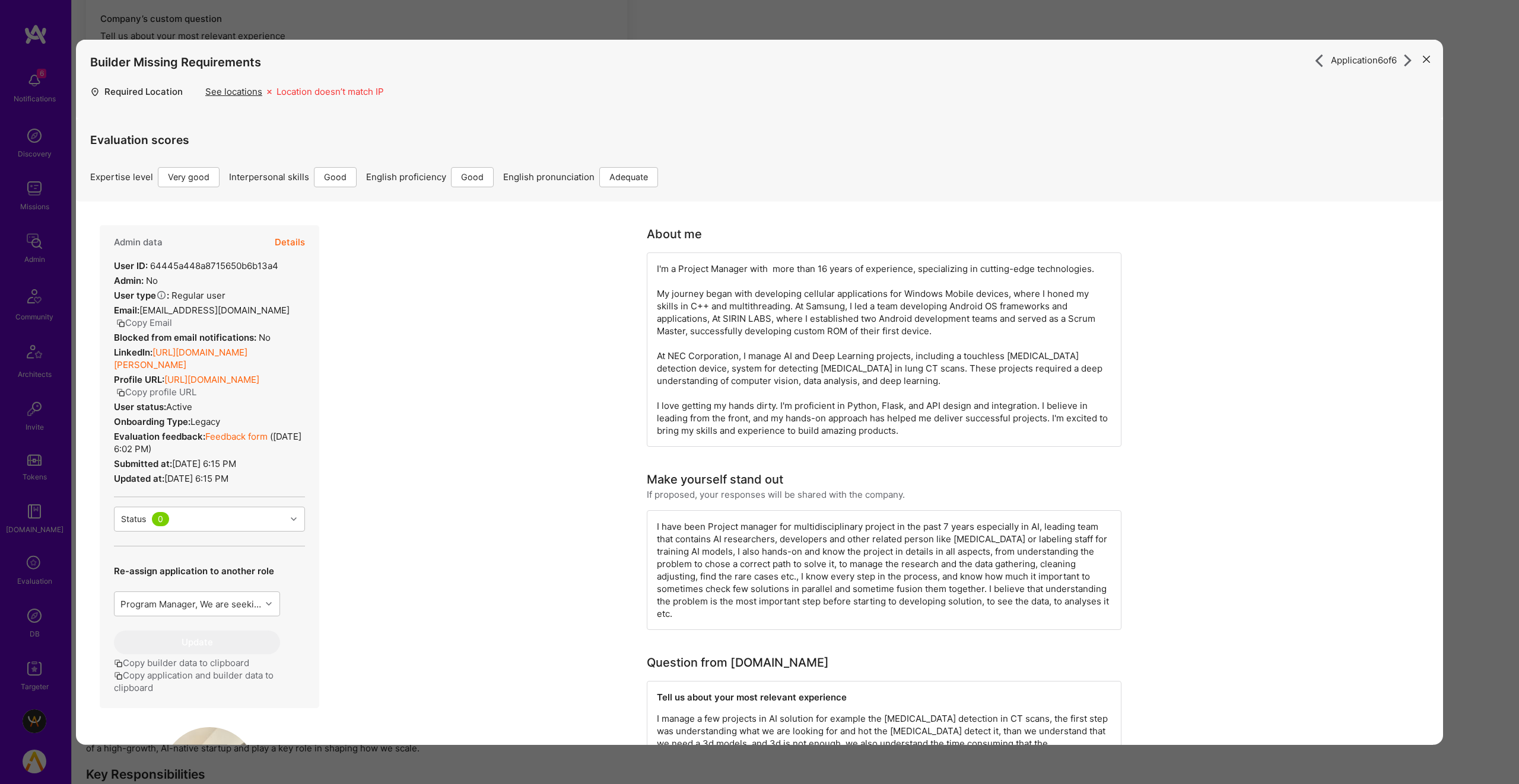
click at [296, 240] on button "Details" at bounding box center [290, 242] width 30 height 35
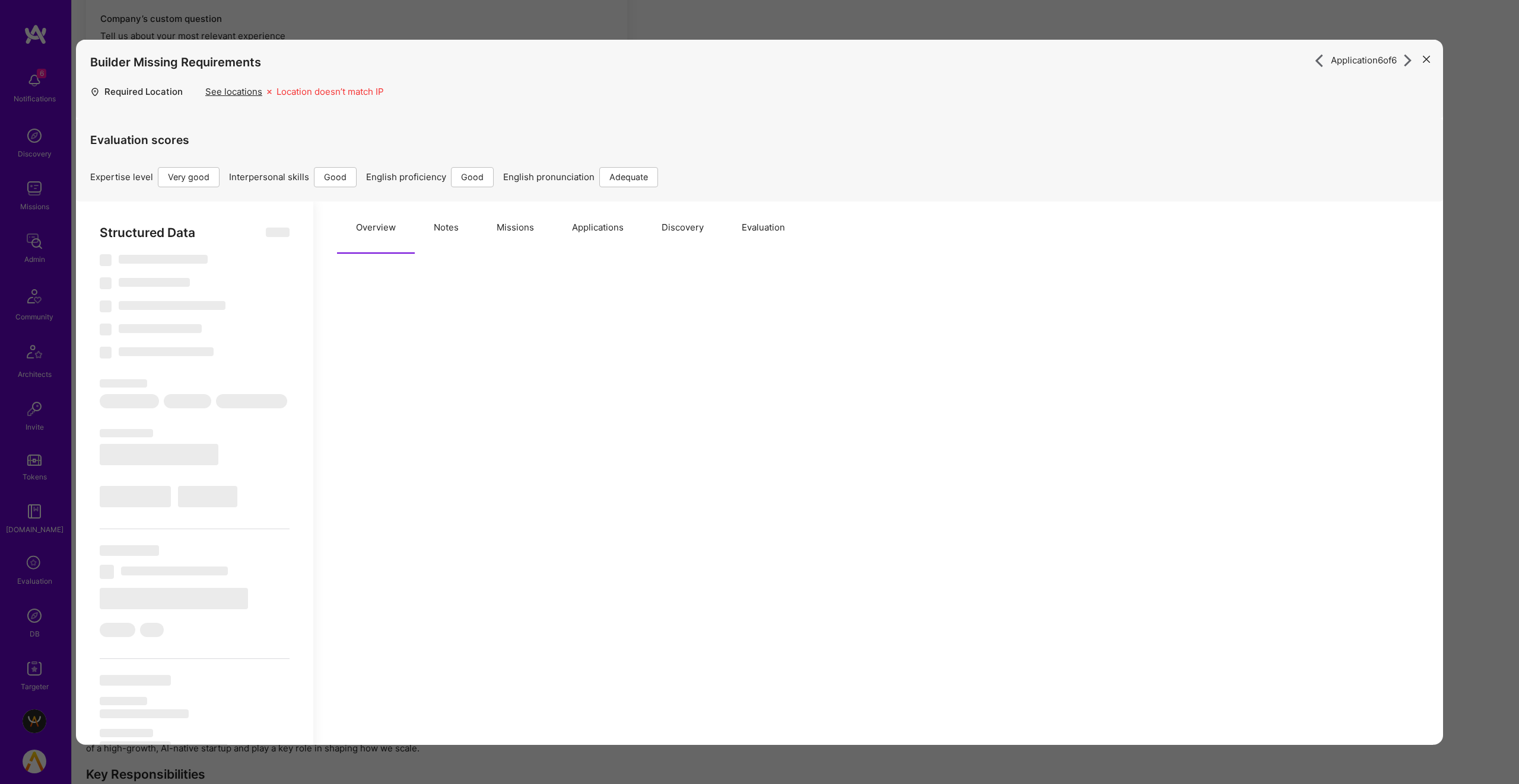
click at [526, 224] on button "Missions" at bounding box center [515, 227] width 75 height 52
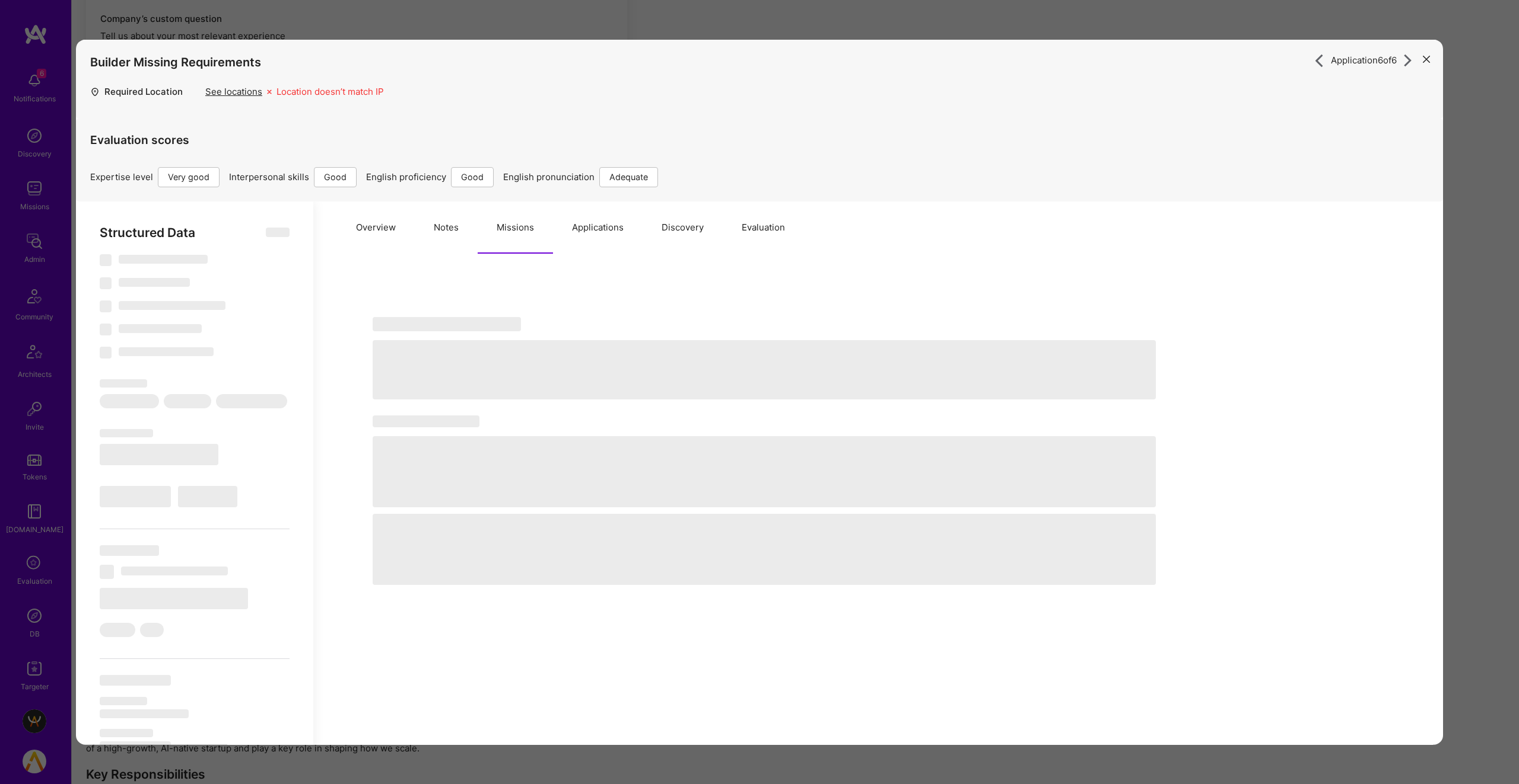
type textarea "x"
select select "Right Now"
select select "5"
select select "4"
select select "6"
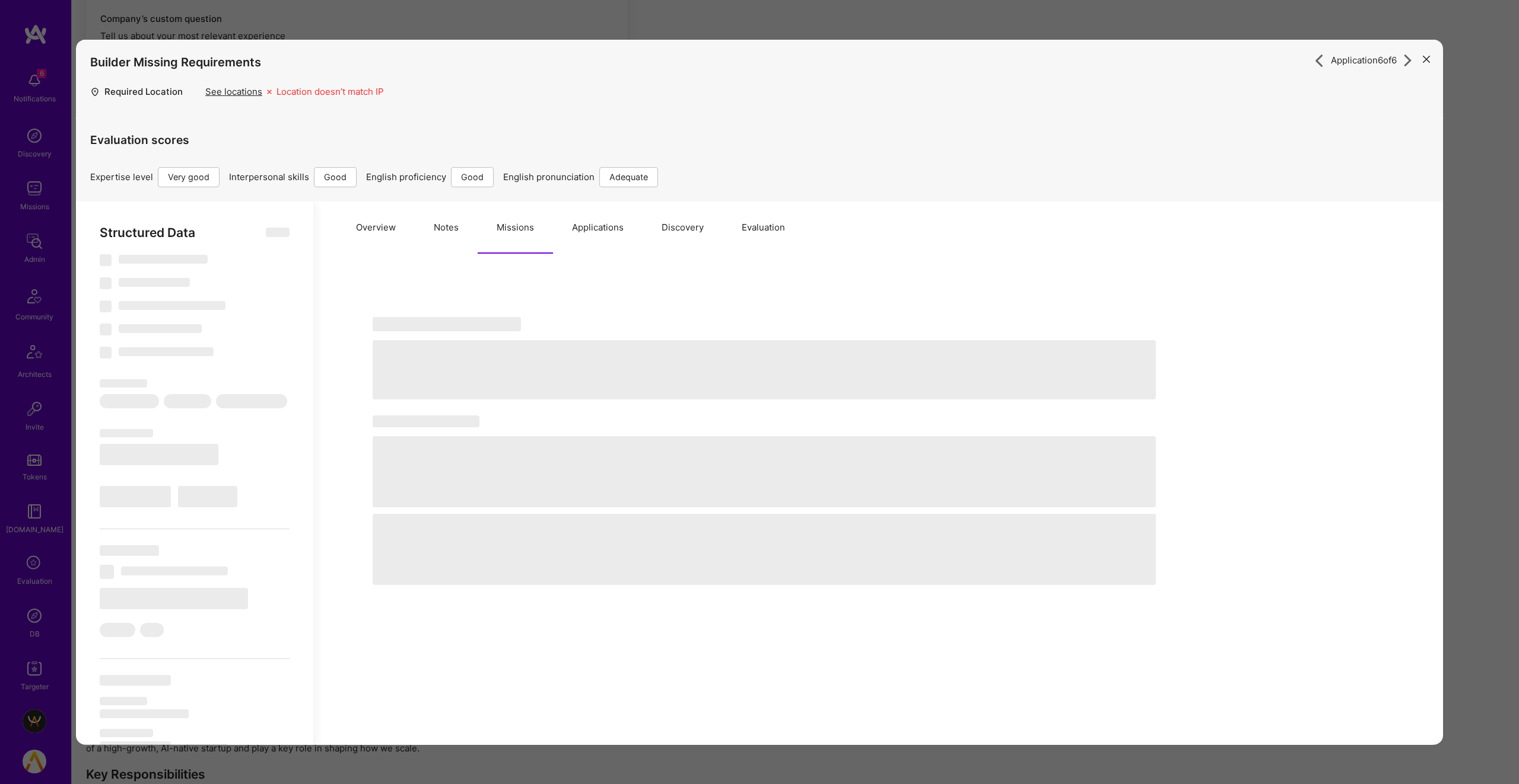
select select "2"
select select "IL"
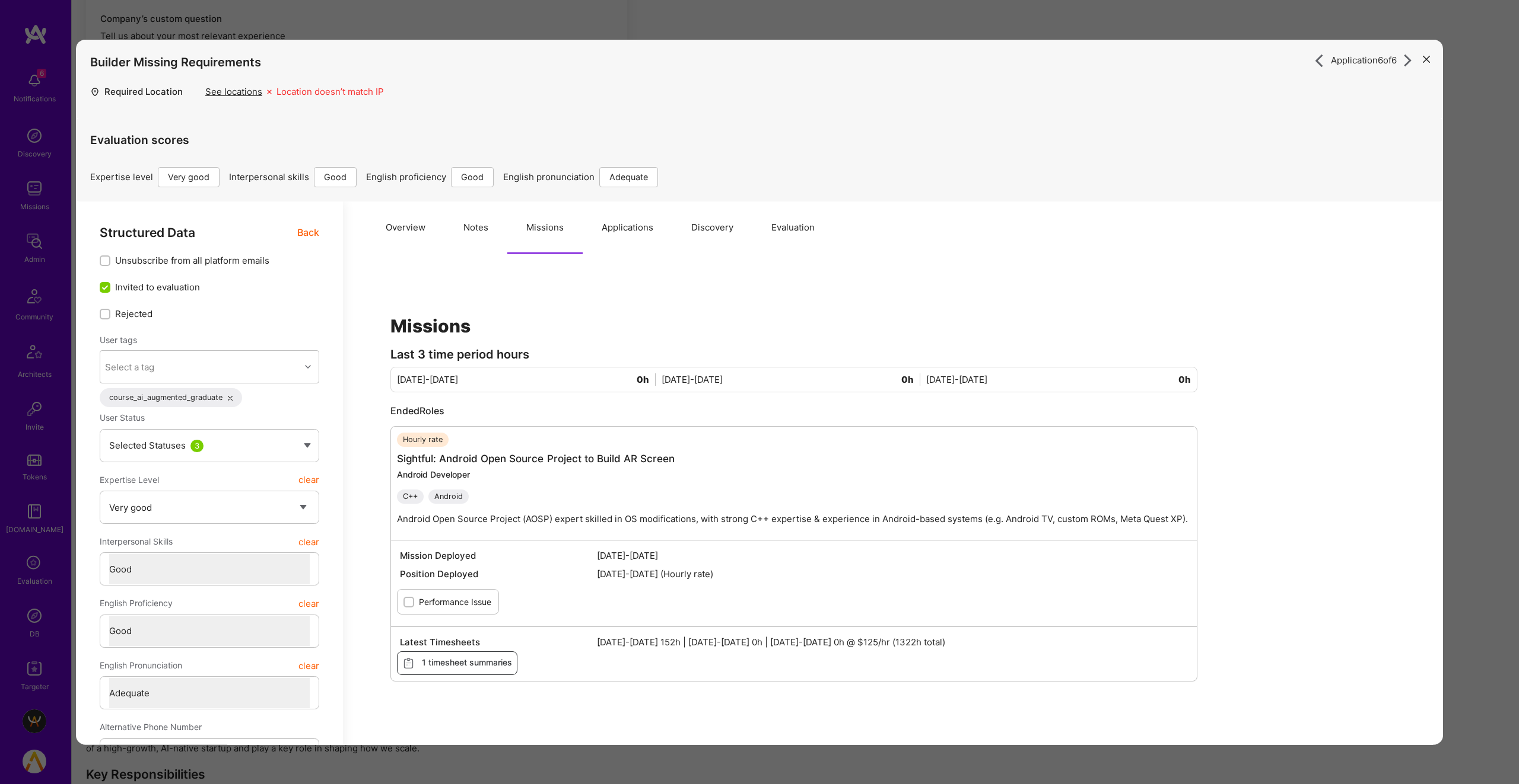
click at [907, 638] on span "[DATE]-[DATE] 152h | [DATE]-[DATE] 0h | [DATE]-[DATE] 0h @ $125/hr (1322h total)" at bounding box center [892, 642] width 591 height 12
click at [1427, 57] on icon "modal" at bounding box center [1426, 59] width 7 height 7
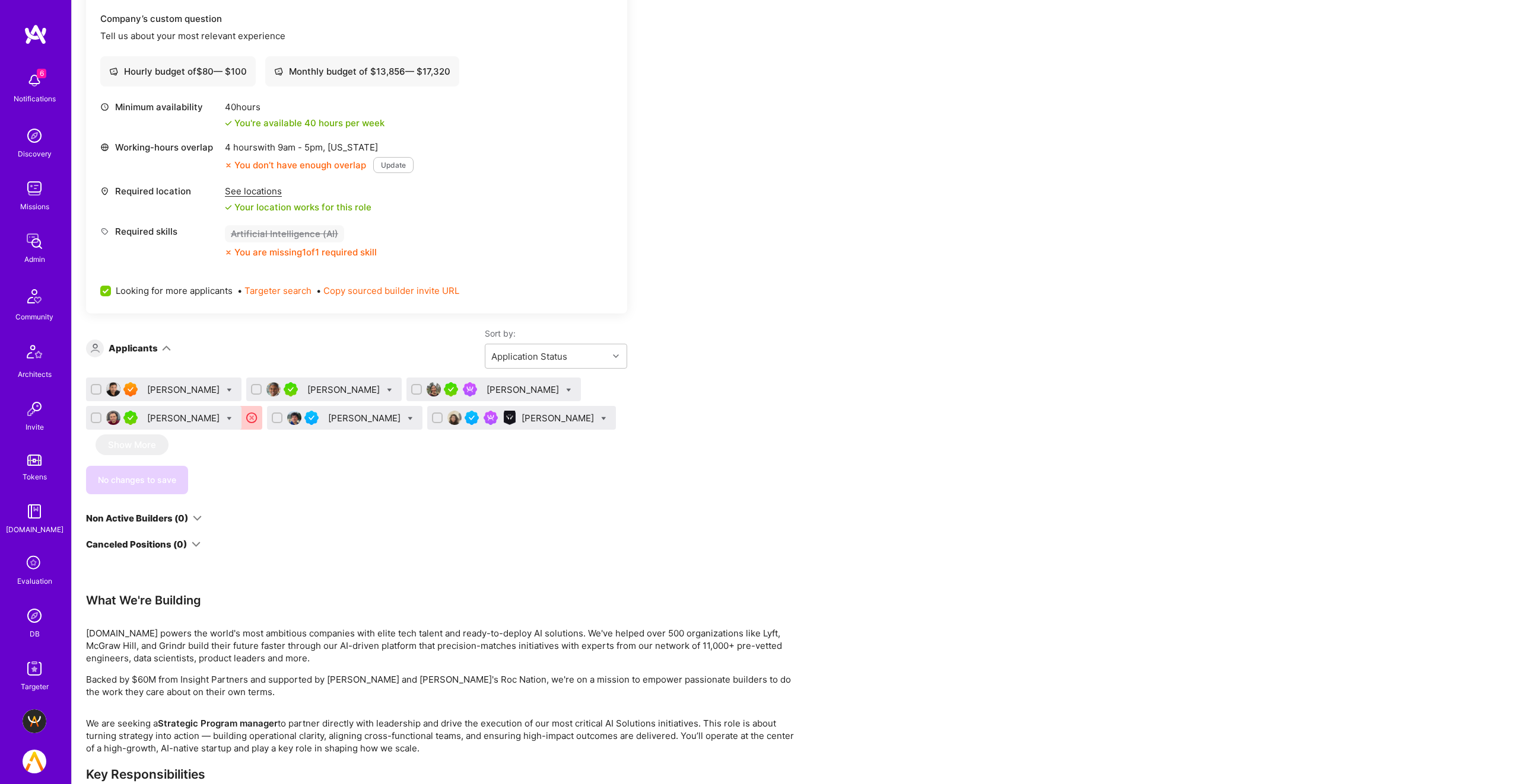
click at [334, 413] on div "[PERSON_NAME]" at bounding box center [366, 418] width 75 height 12
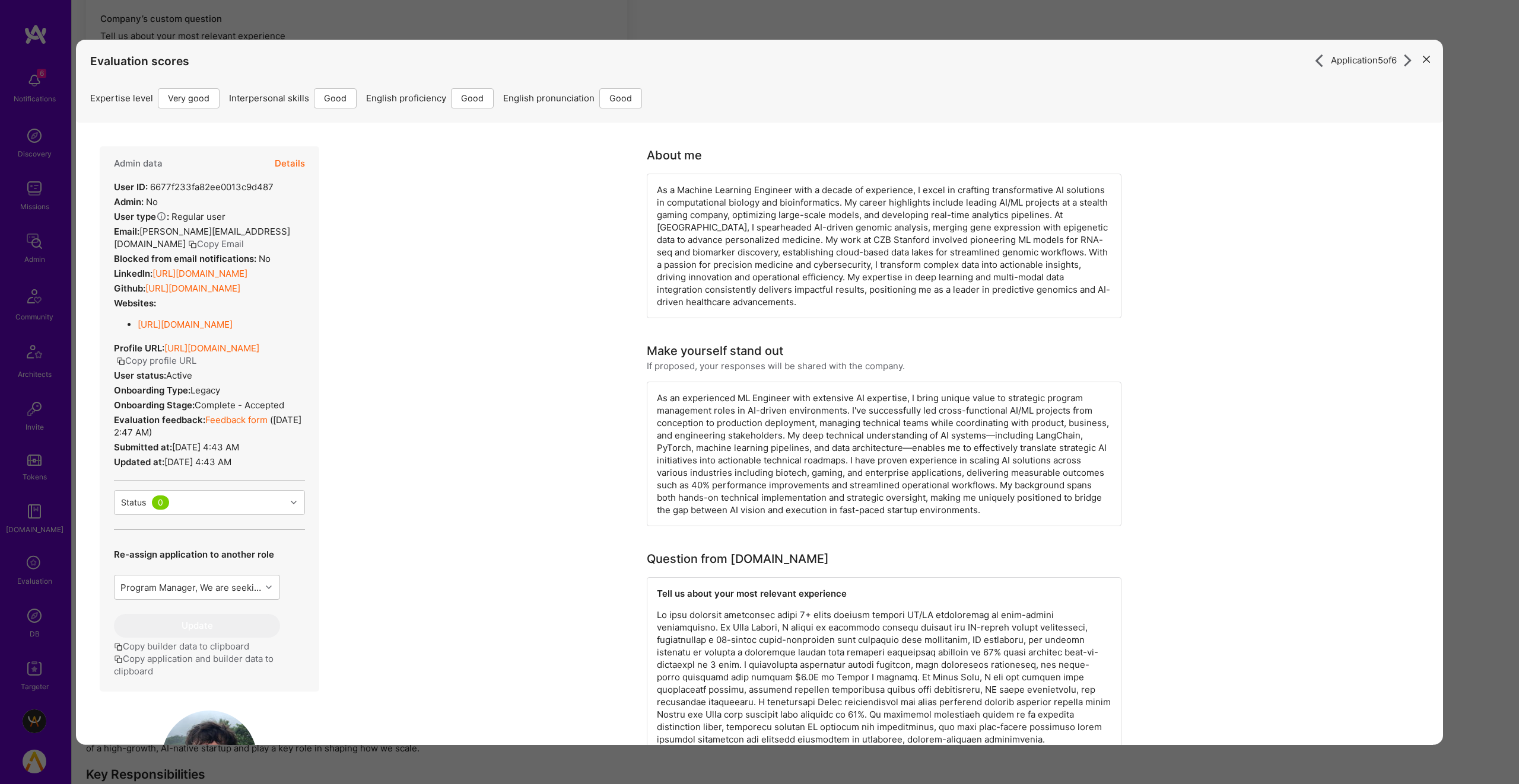
click at [1159, 24] on div "Application 5 of 6 Evaluation scores Expertise level Very good Interpersonal sk…" at bounding box center [760, 392] width 1519 height 784
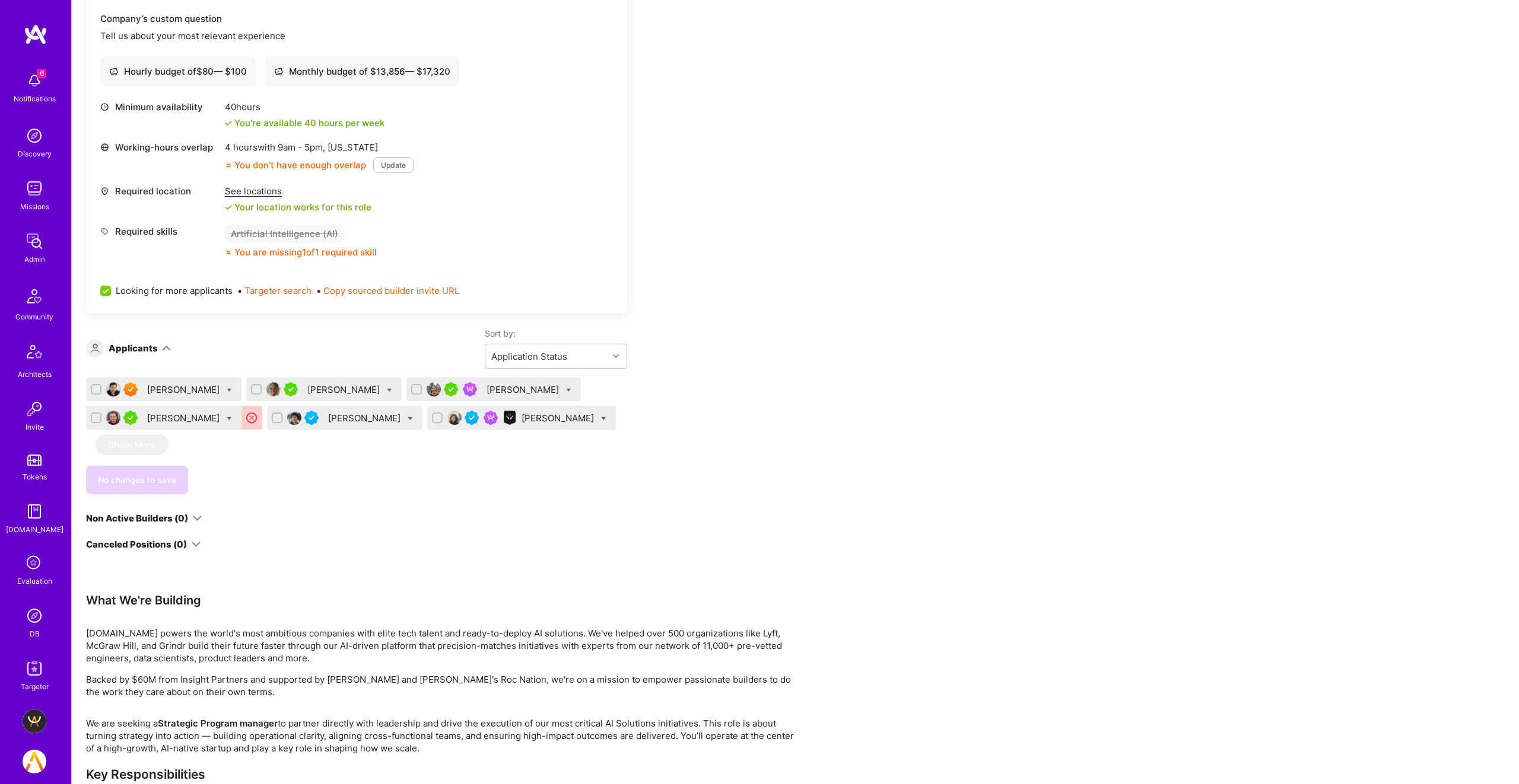
click at [31, 615] on img at bounding box center [34, 615] width 24 height 24
